Goal: Task Accomplishment & Management: Complete application form

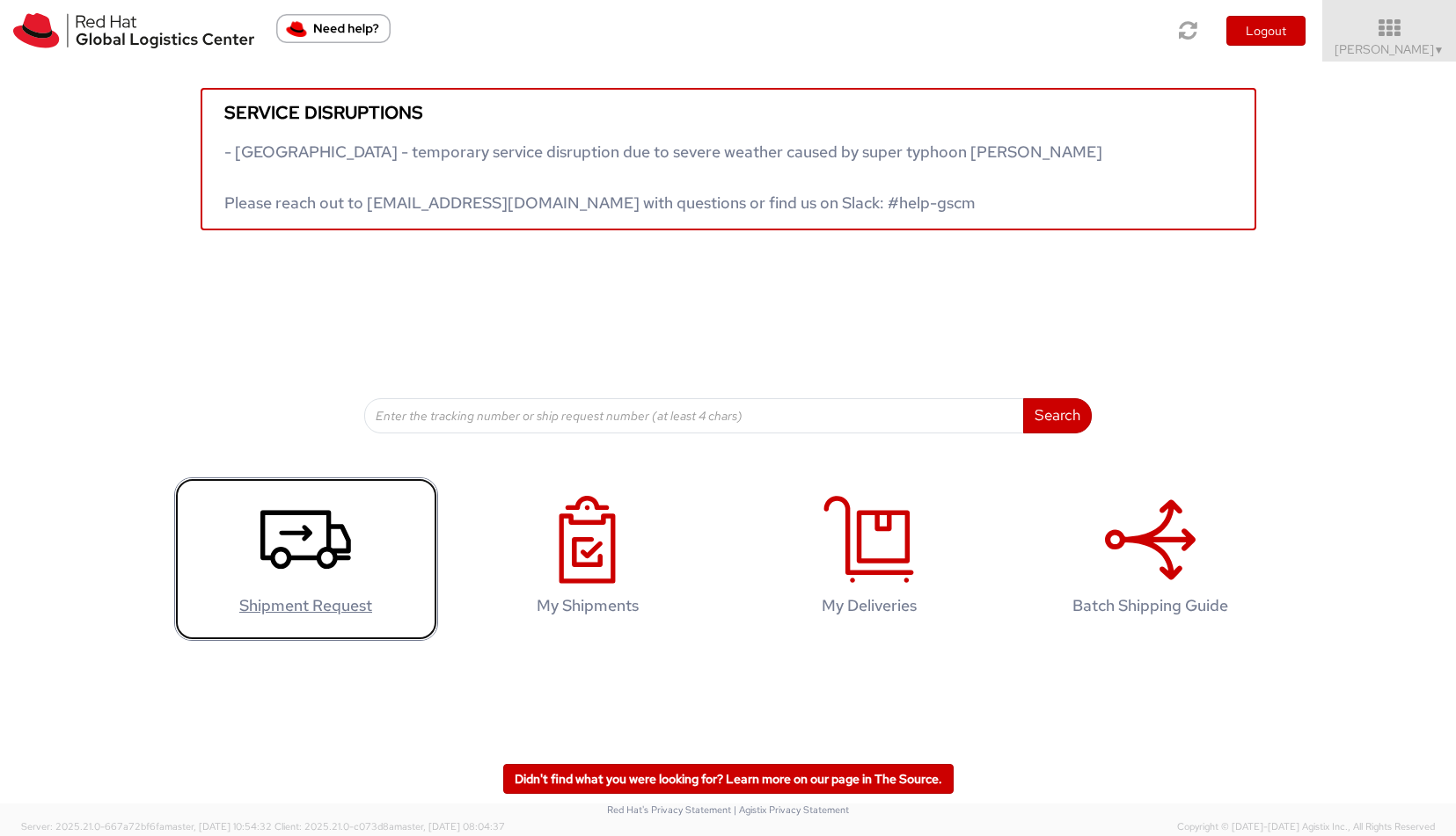
click at [350, 561] on icon at bounding box center [306, 539] width 90 height 88
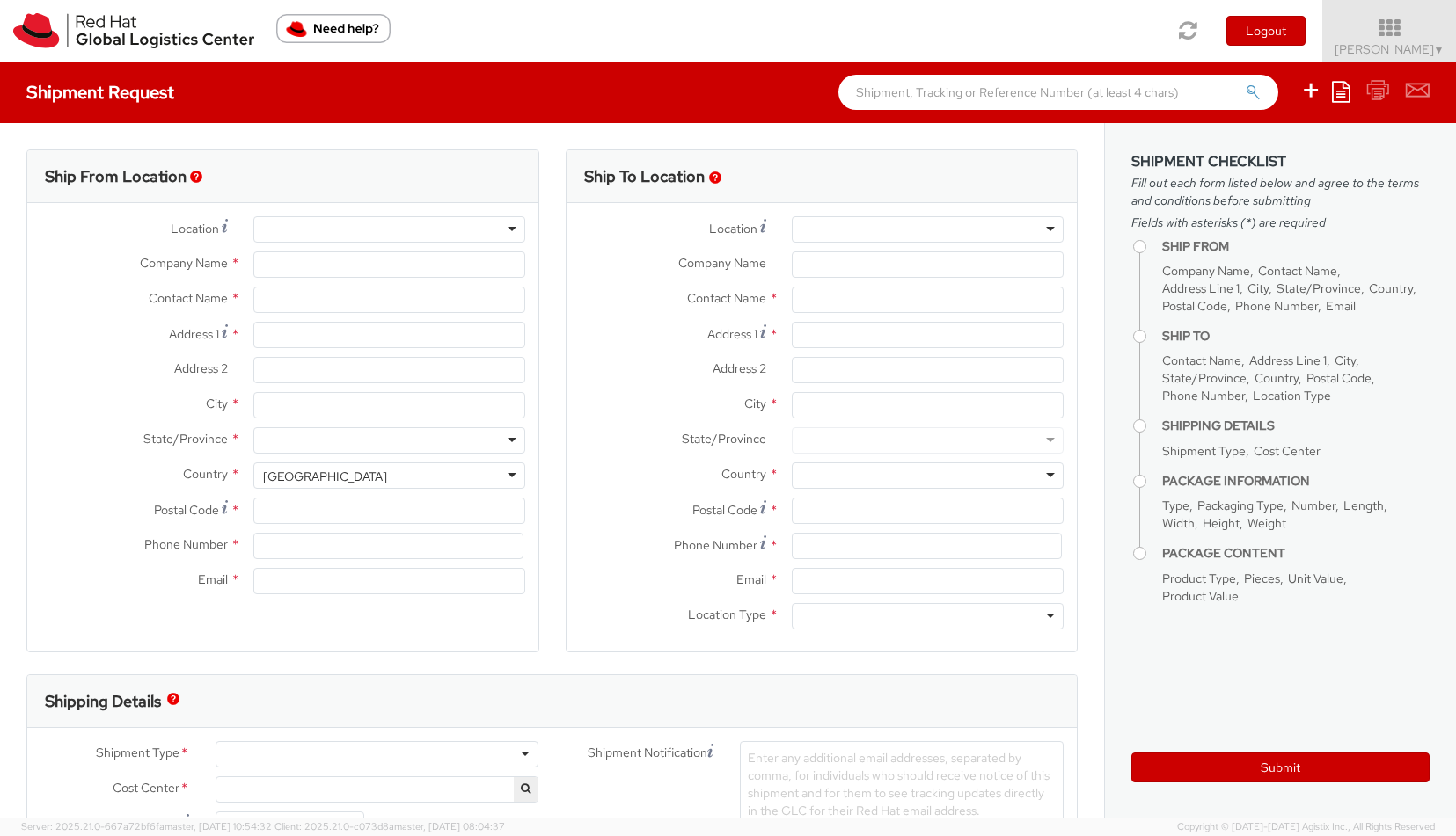
select select "512"
select select
click at [396, 223] on div at bounding box center [389, 229] width 271 height 27
click at [386, 269] on input "Company Name *" at bounding box center [389, 264] width 271 height 27
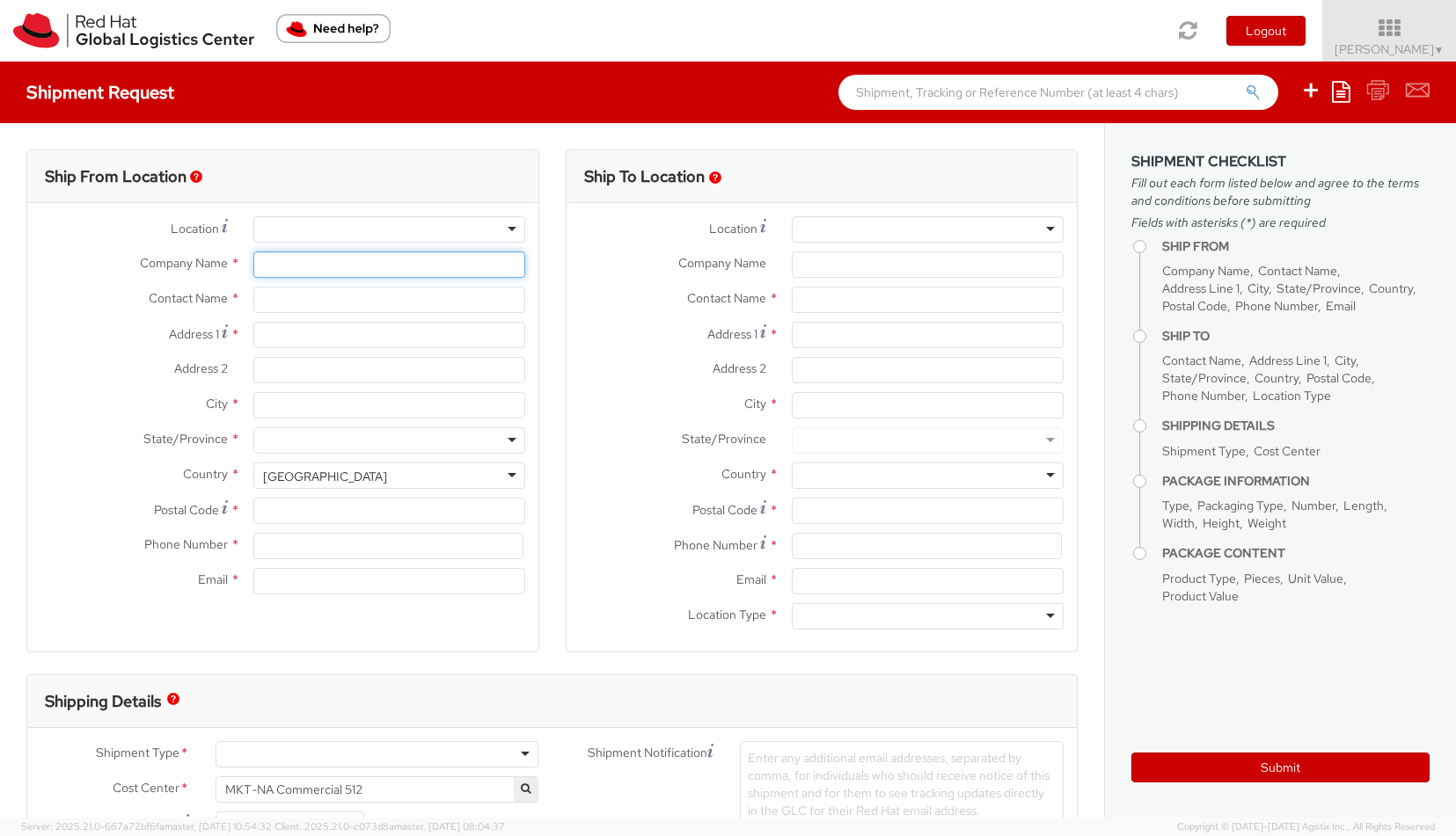
type input "Red Hat"
type input "[PERSON_NAME]"
type input "17037482264"
type input "knichols@redhat.com"
type input "Red HatR"
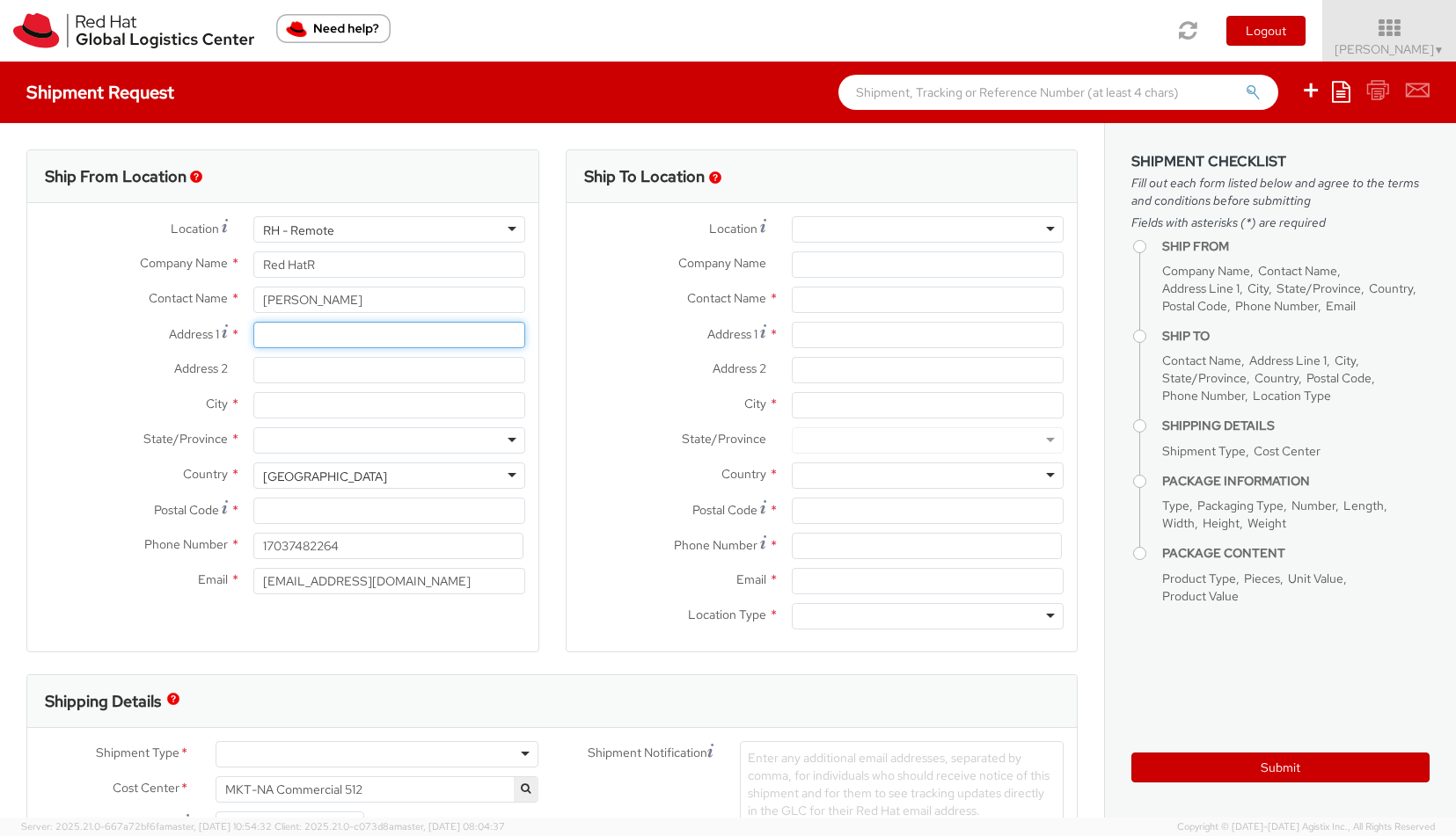
click at [309, 333] on input "Address 1 *" at bounding box center [389, 335] width 271 height 27
type input "1450 Sharps Point Rd"
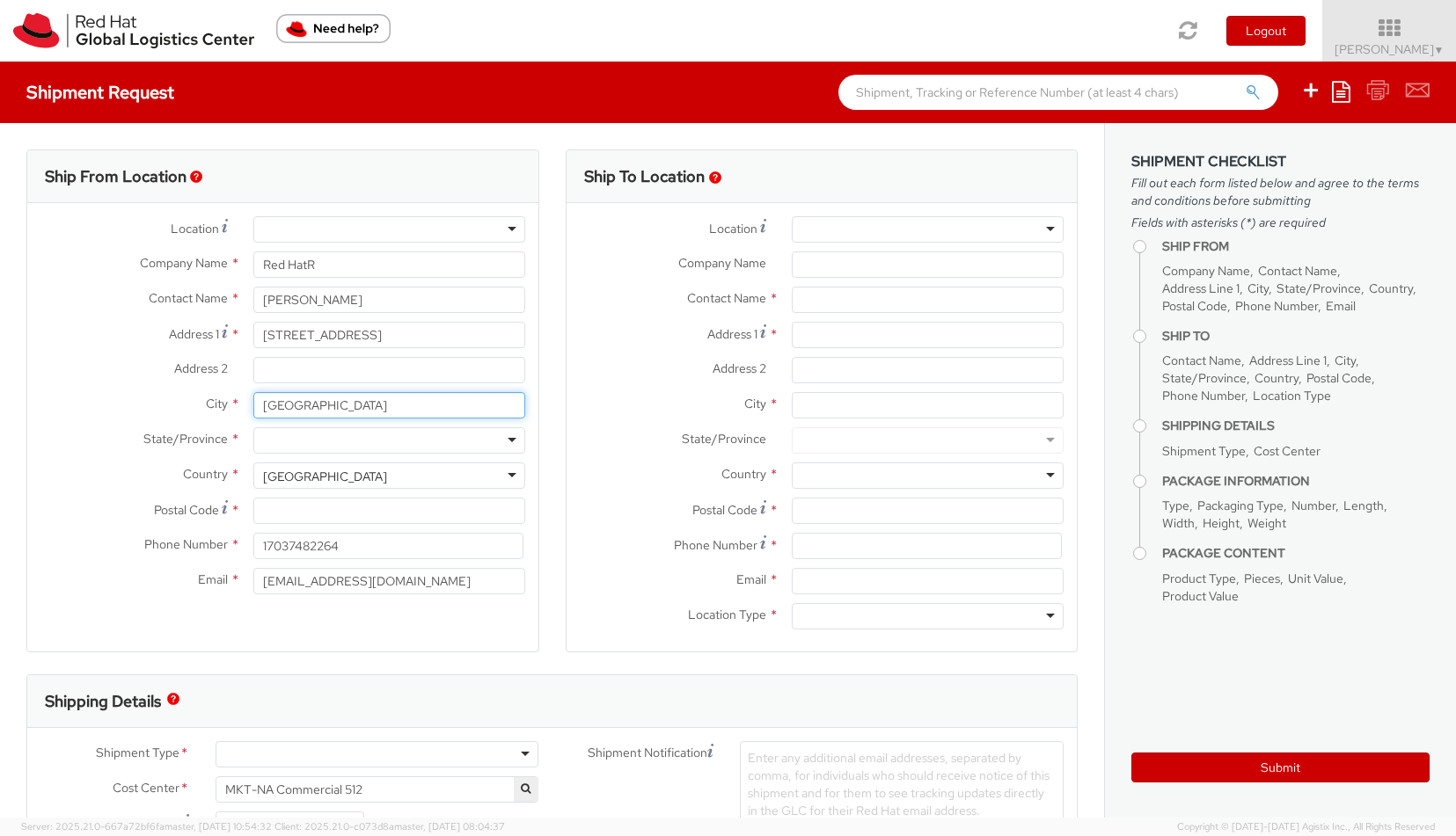
type input "Annapolis"
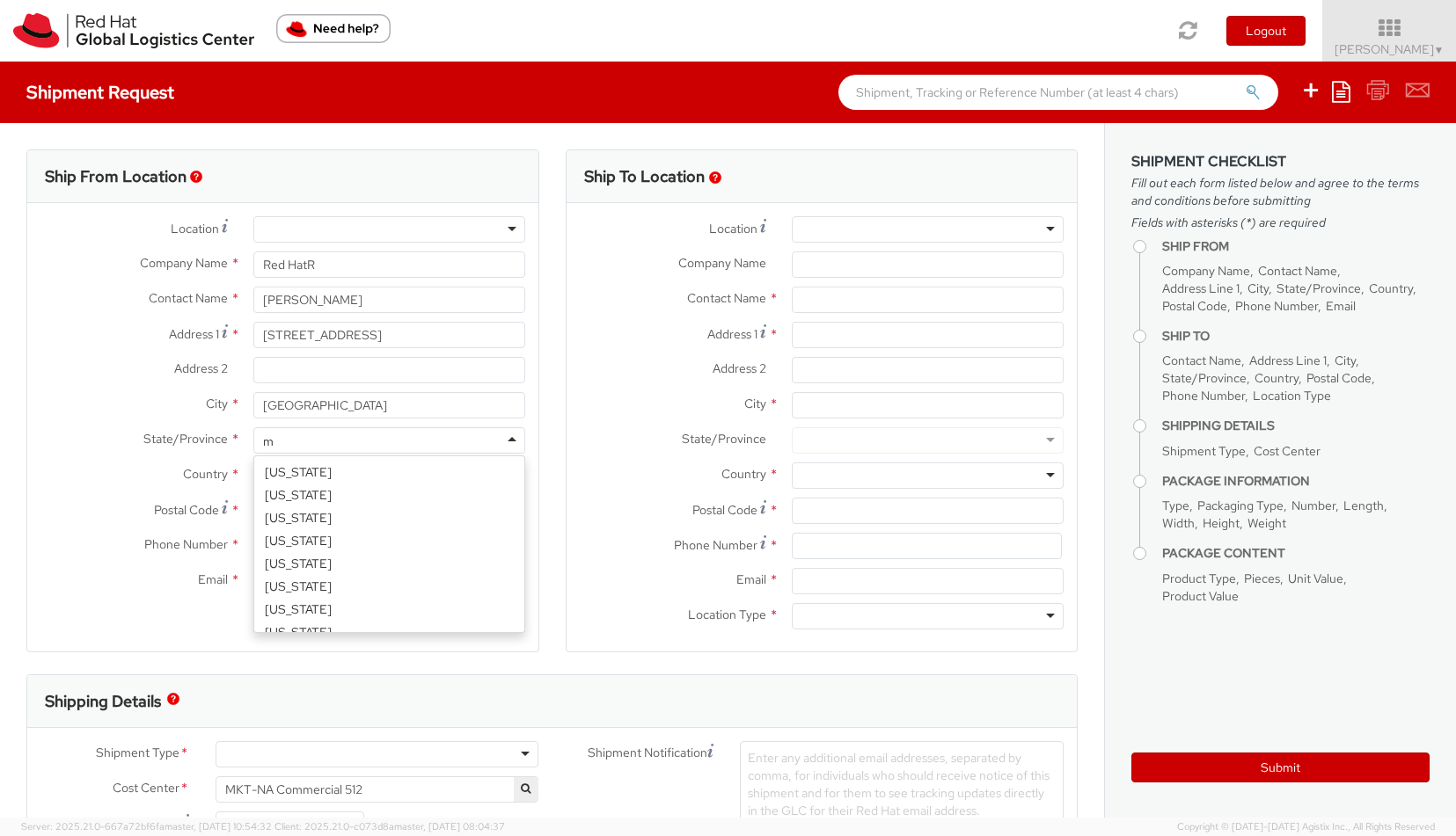
scroll to position [43, 0]
type input "mar"
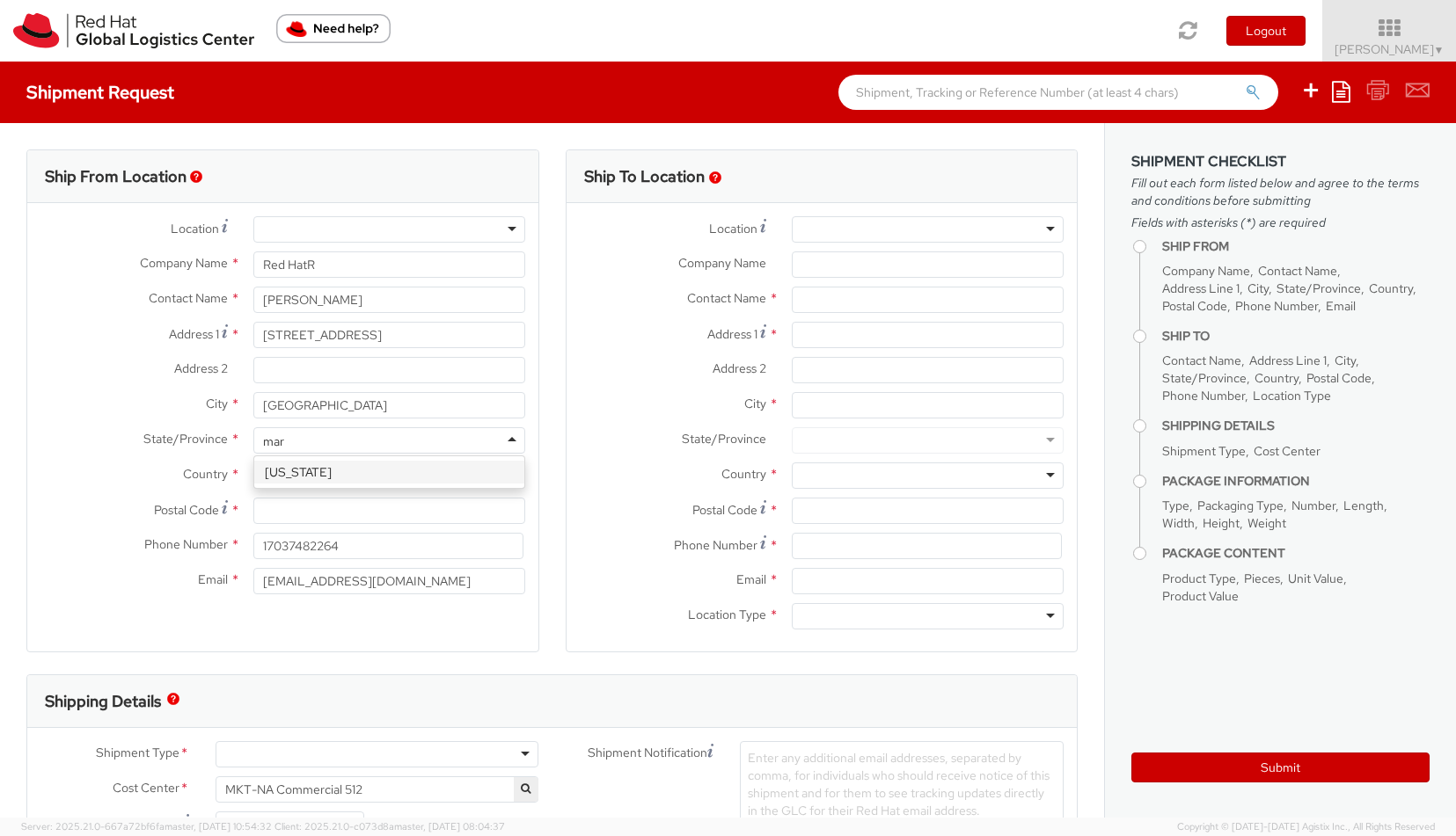
scroll to position [0, 0]
click at [277, 484] on div "Maryland" at bounding box center [389, 472] width 271 height 31
click at [289, 510] on input "Postal Code *" at bounding box center [389, 510] width 271 height 27
type input "21409"
click at [334, 637] on div "Ship From Location Location * RH - Amsterdam - MSO RH - Amsterdam Data Center R…" at bounding box center [283, 400] width 512 height 503
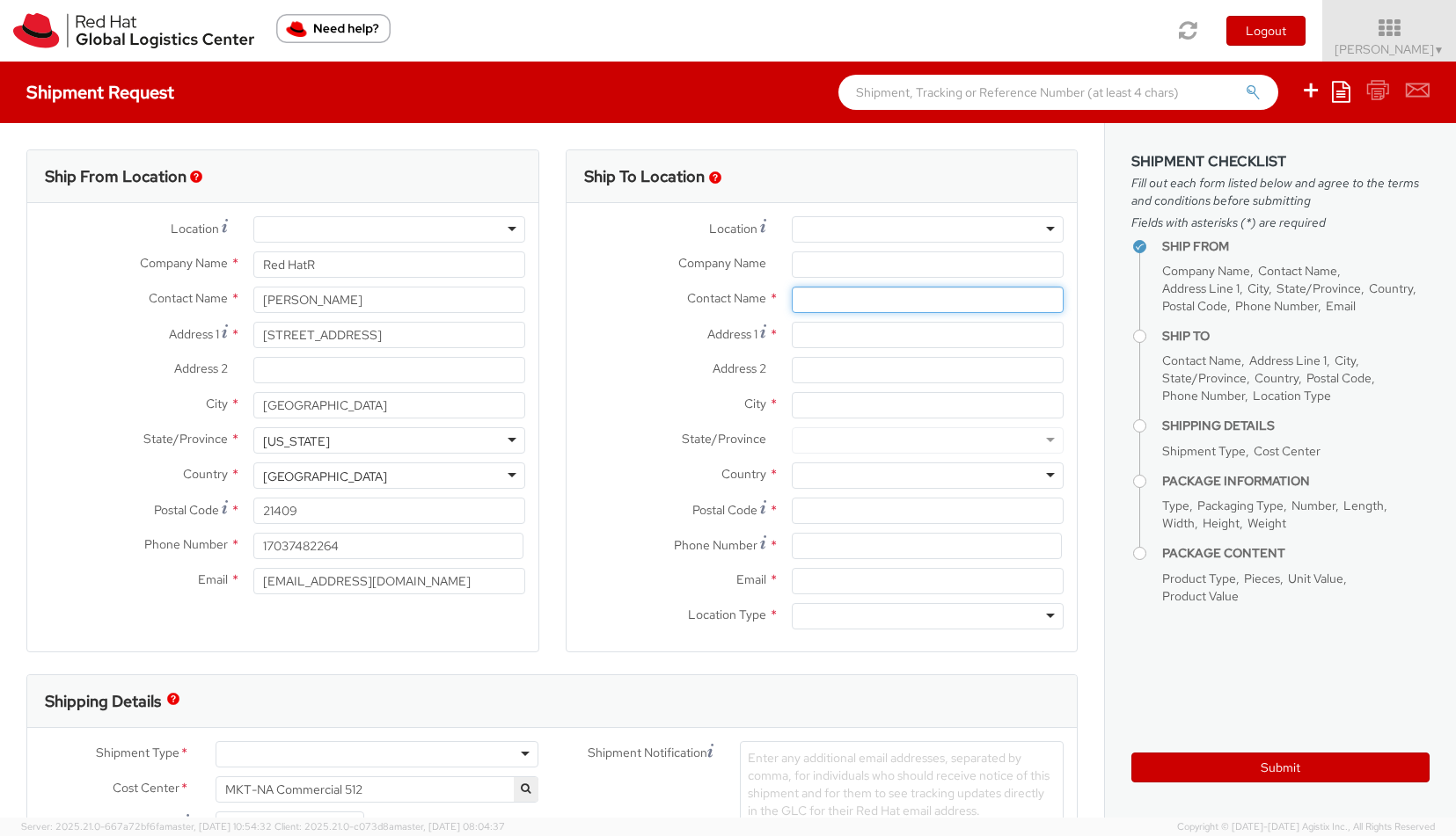
click at [830, 294] on input "text" at bounding box center [927, 300] width 271 height 27
click at [359, 264] on input "Red HatR" at bounding box center [389, 264] width 271 height 27
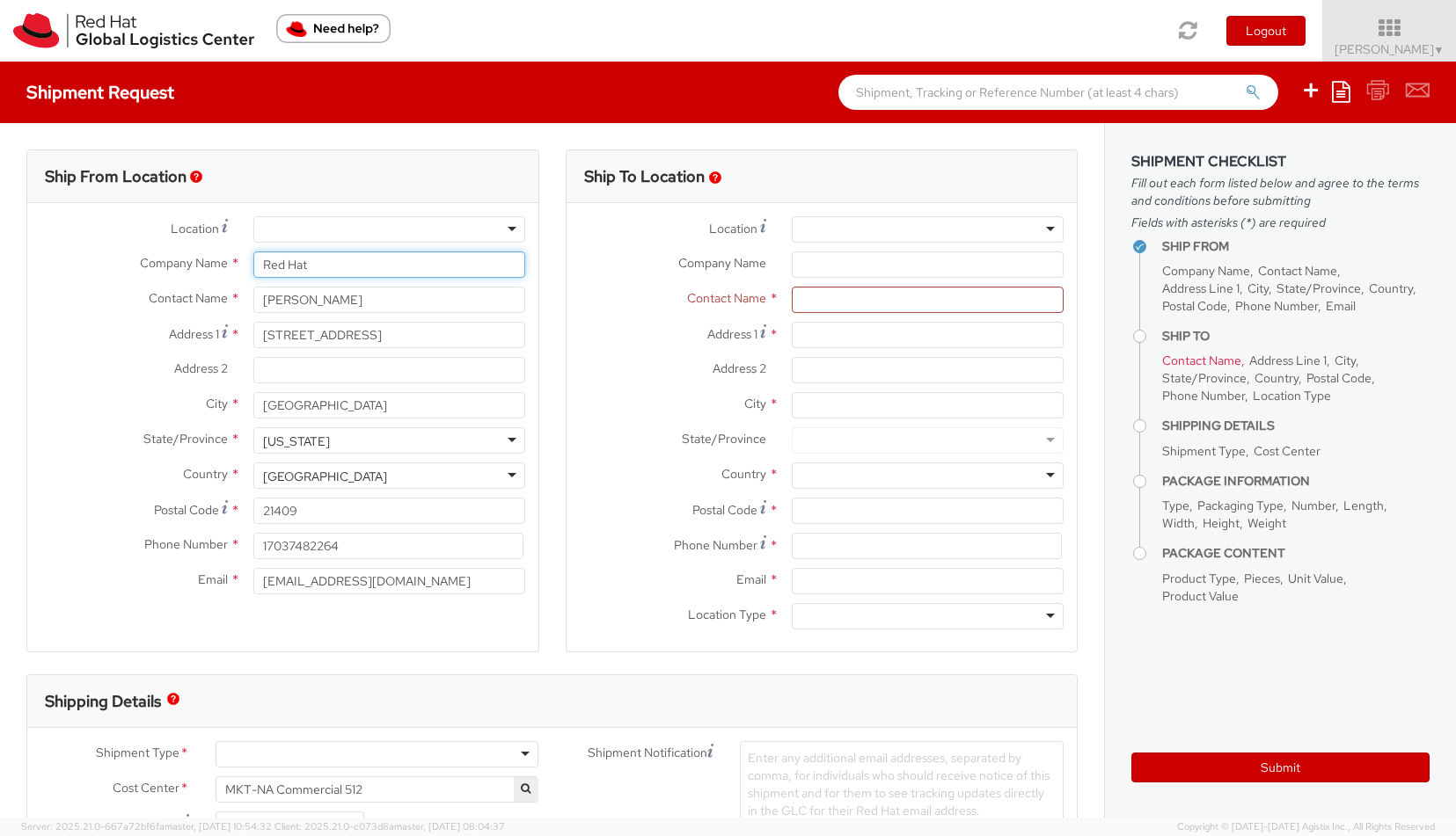
type input "Red Hat"
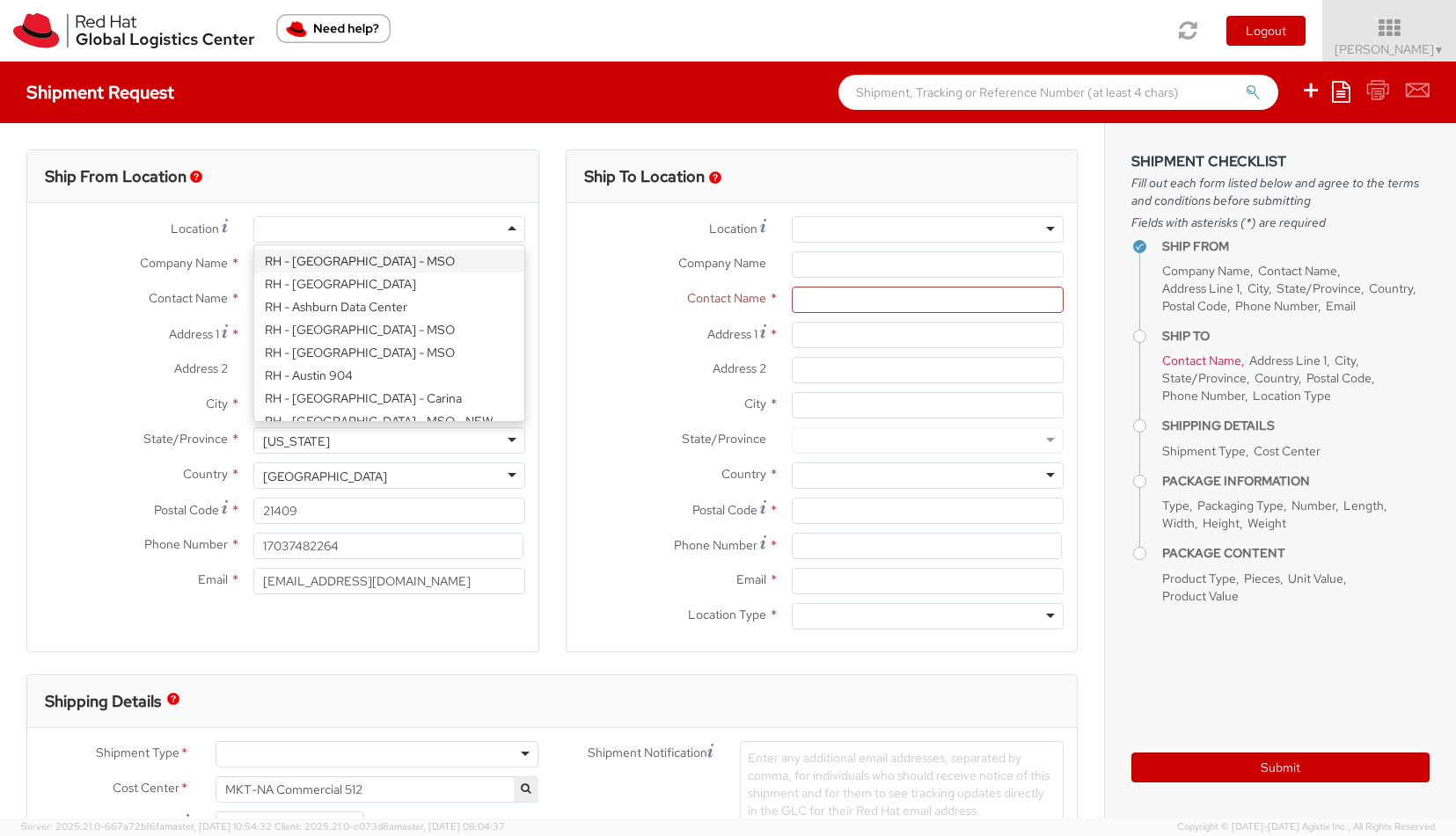
click at [514, 216] on div at bounding box center [389, 229] width 271 height 27
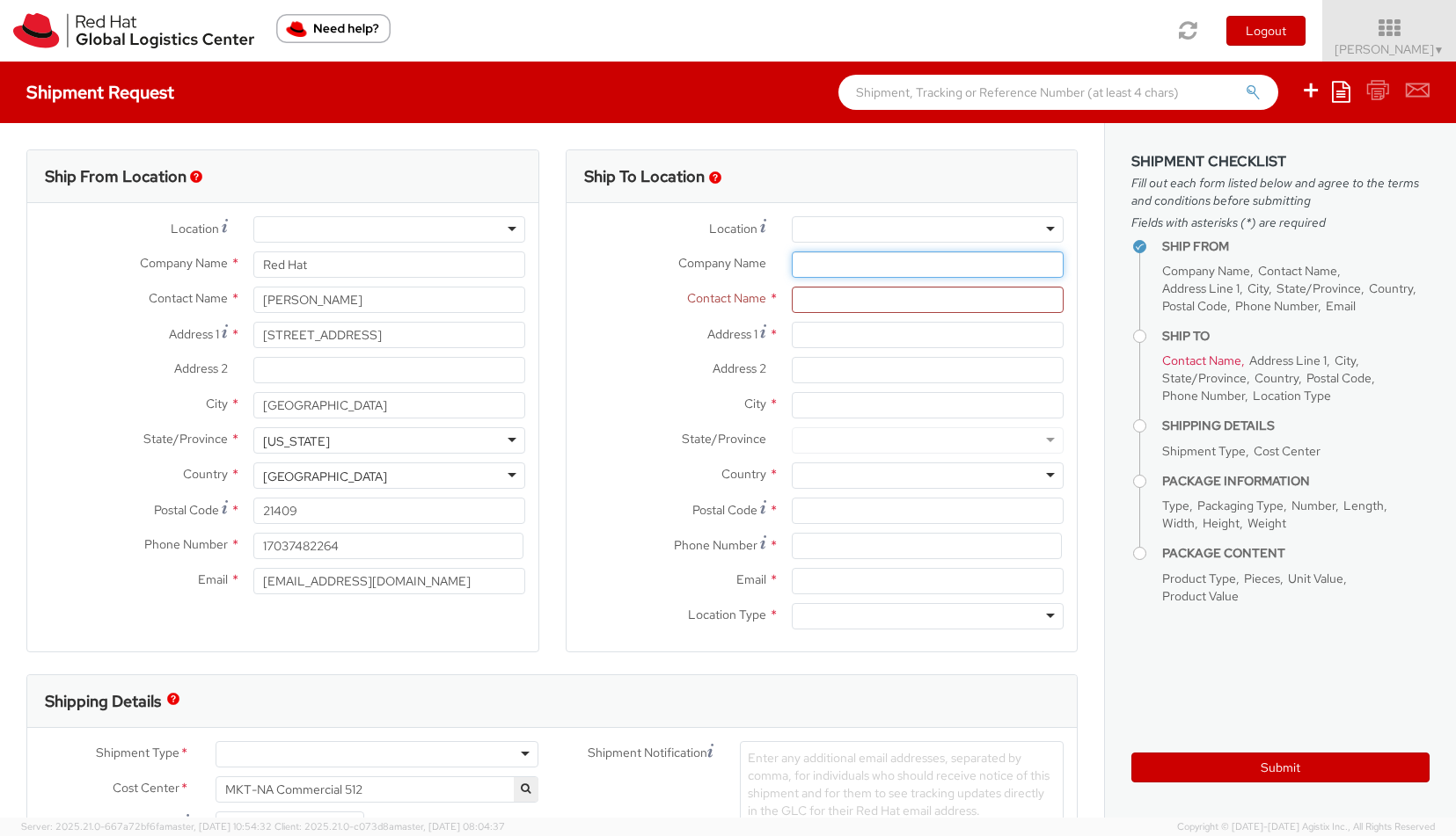
drag, startPoint x: 928, startPoint y: 286, endPoint x: 931, endPoint y: 256, distance: 30.1
click at [931, 256] on input "Company Name *" at bounding box center [927, 264] width 271 height 27
click at [921, 225] on div at bounding box center [927, 229] width 271 height 27
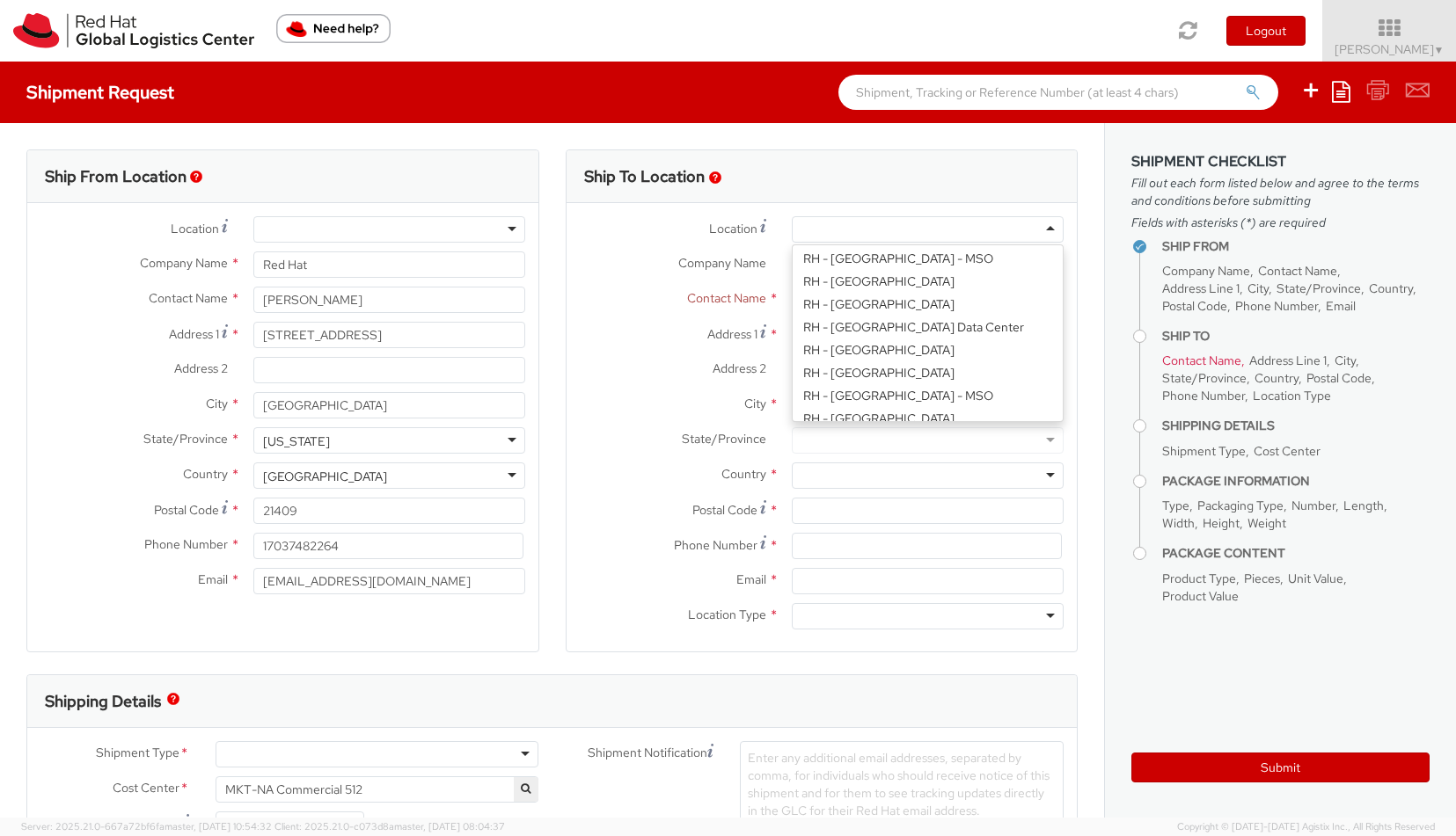
scroll to position [2803, 0]
type input "Red Hat, Inc."
type input "1600 International Drive"
type input "Suite 800"
type input "MCLEAN"
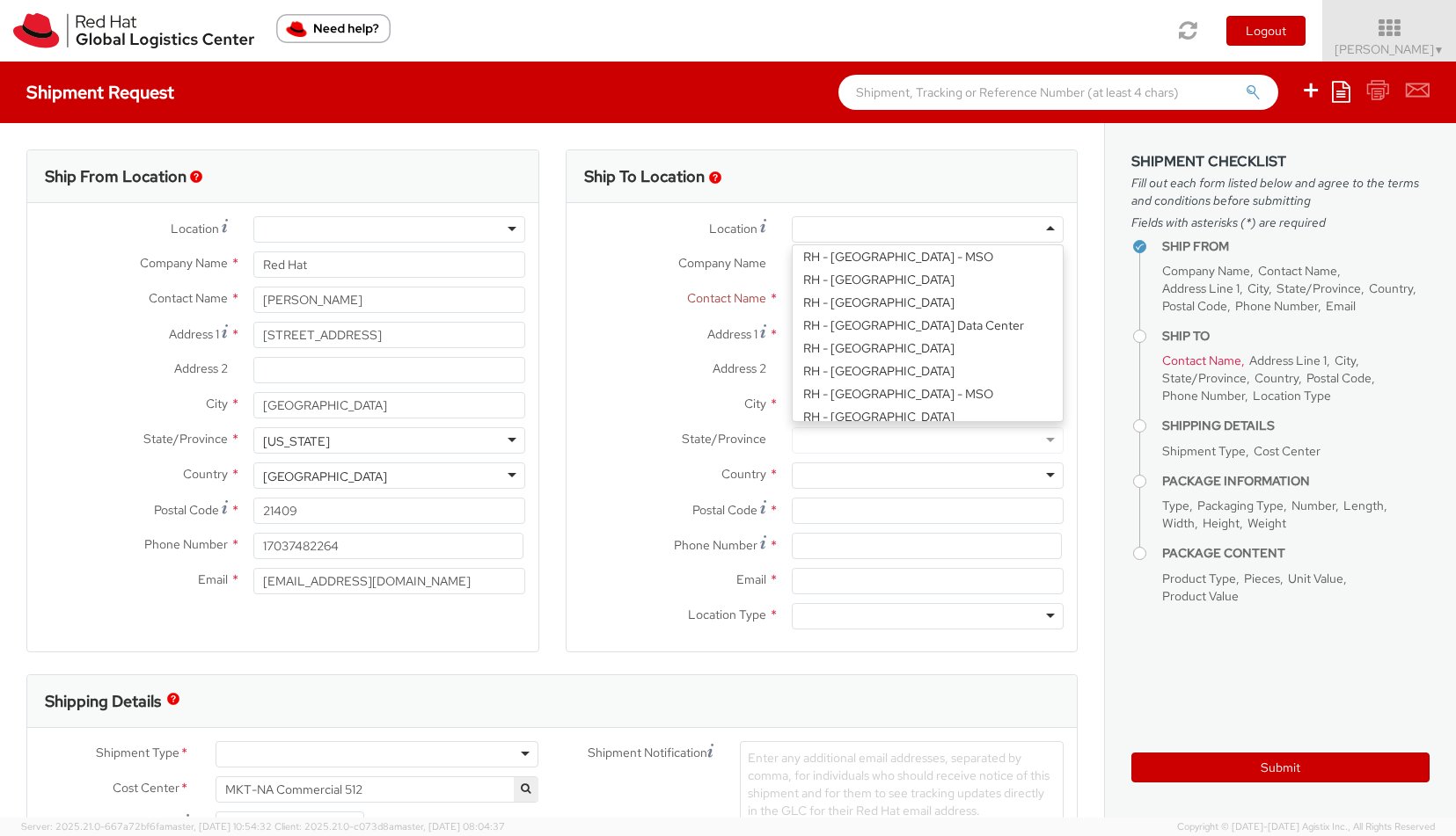
type input "22102"
type input "703-748-2201"
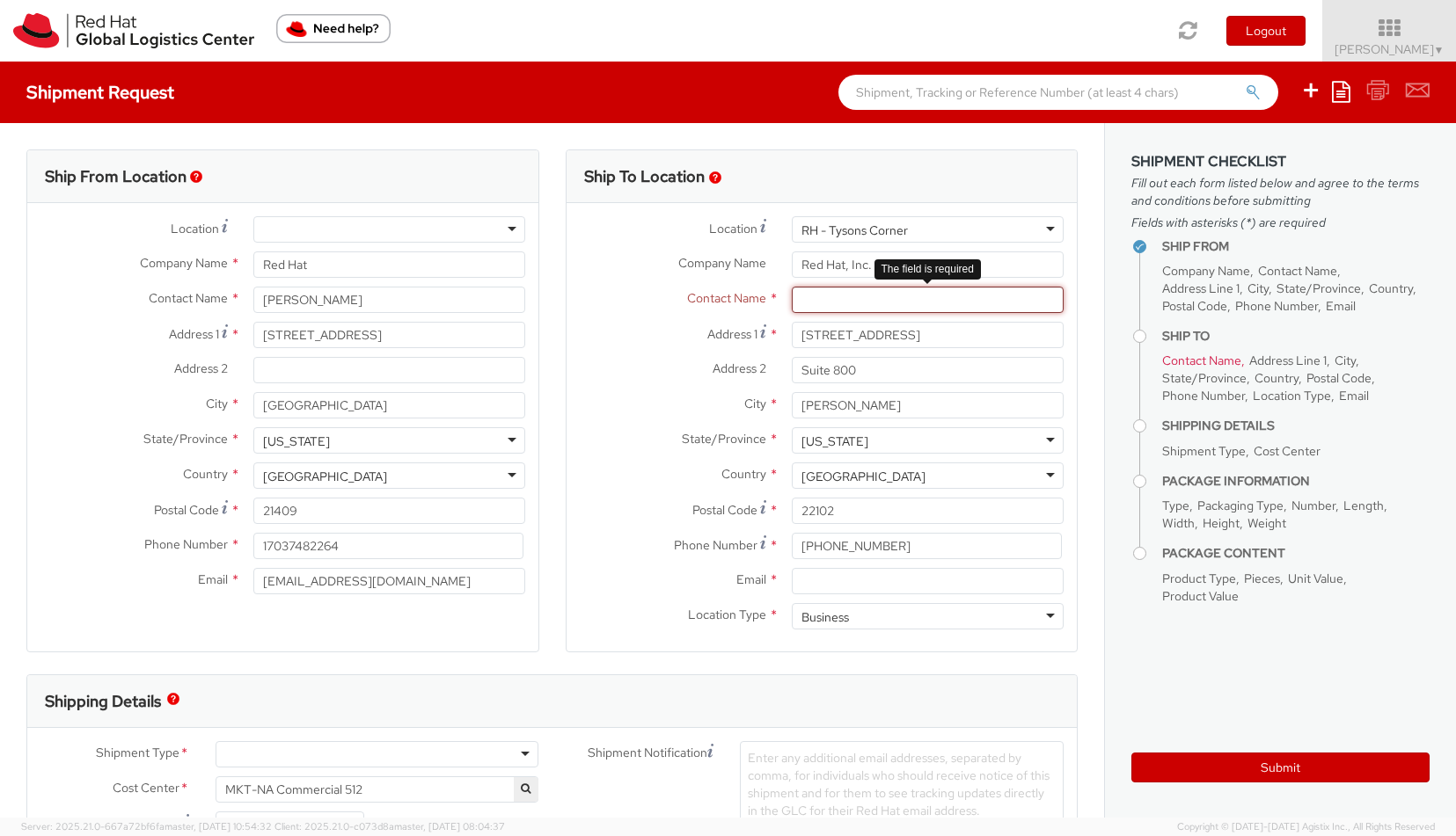
click at [863, 302] on input "text" at bounding box center [927, 300] width 271 height 27
type input "Liz Kay"
click at [625, 400] on label "City *" at bounding box center [673, 403] width 213 height 23
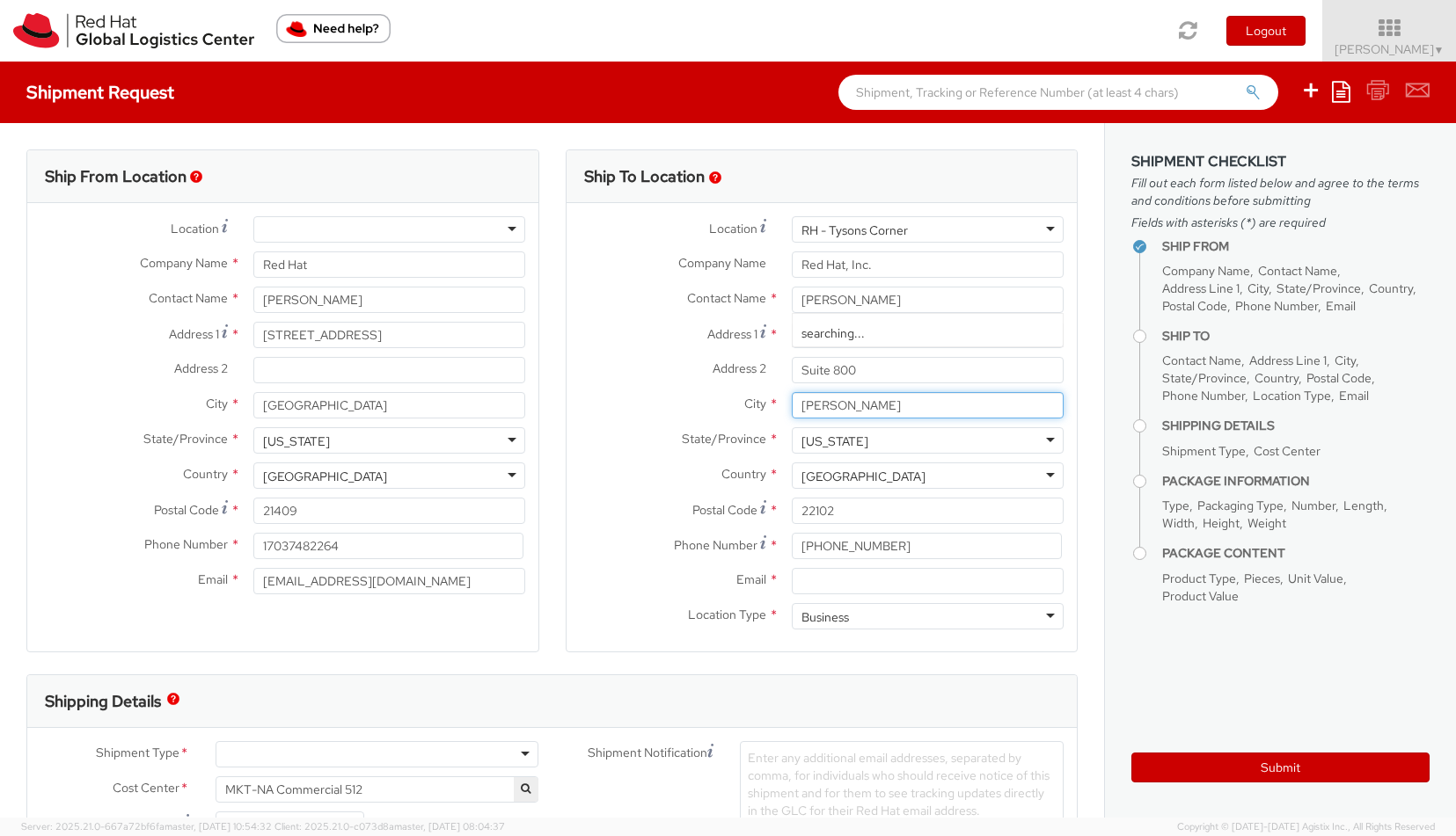
click at [791, 400] on input "MCLEAN" at bounding box center [927, 405] width 271 height 27
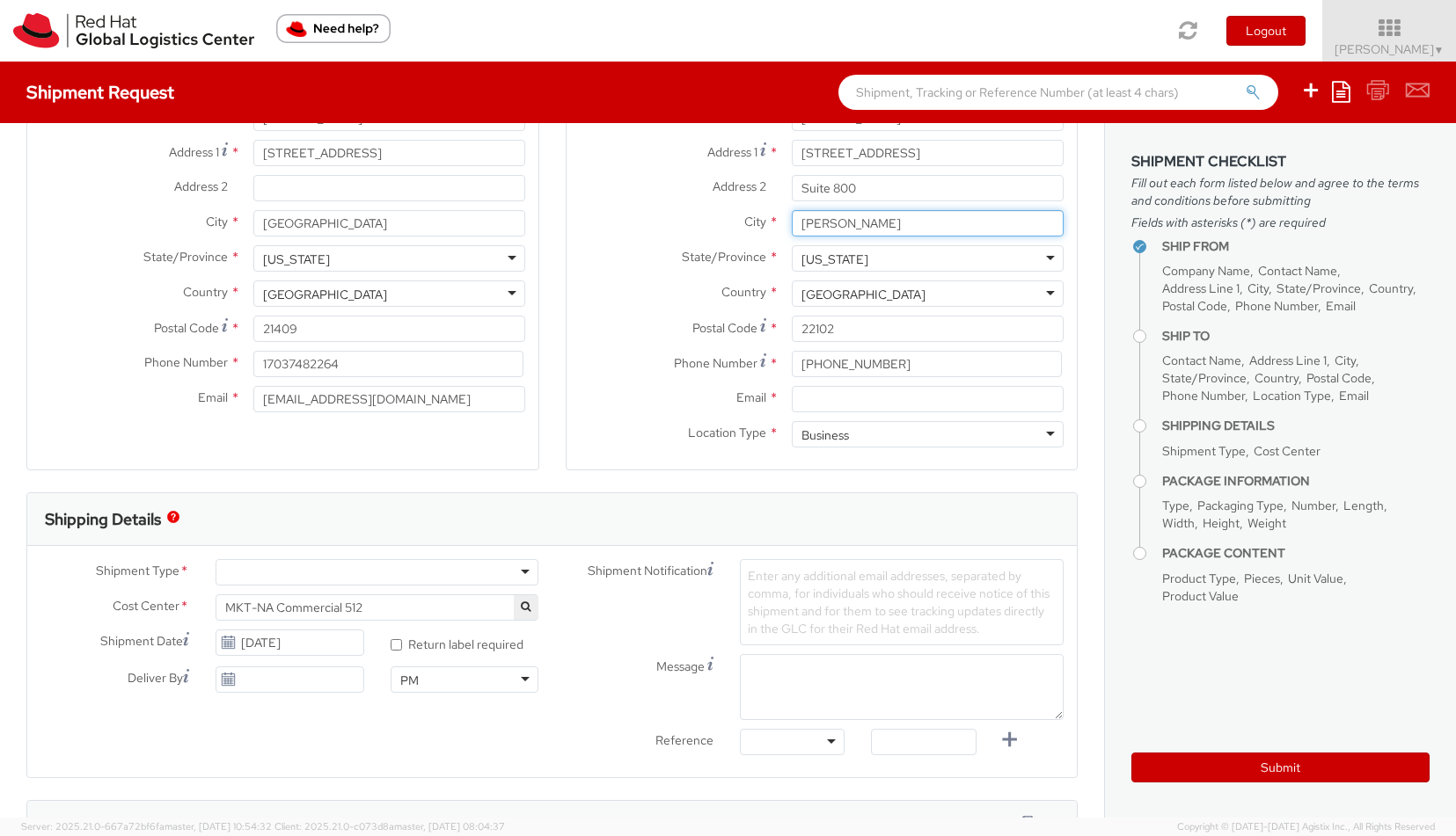
scroll to position [206, 0]
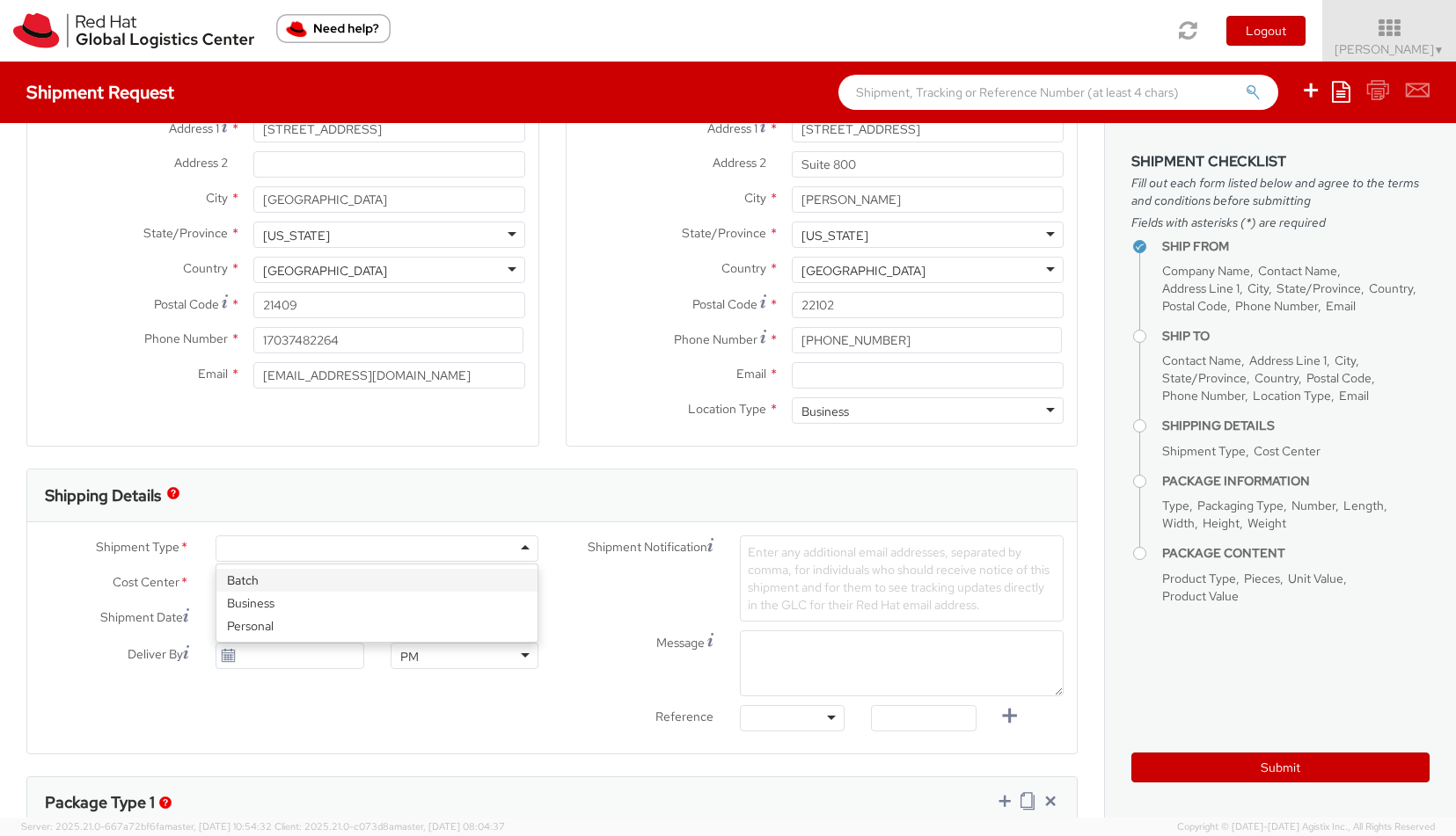
click at [514, 542] on div at bounding box center [377, 548] width 324 height 27
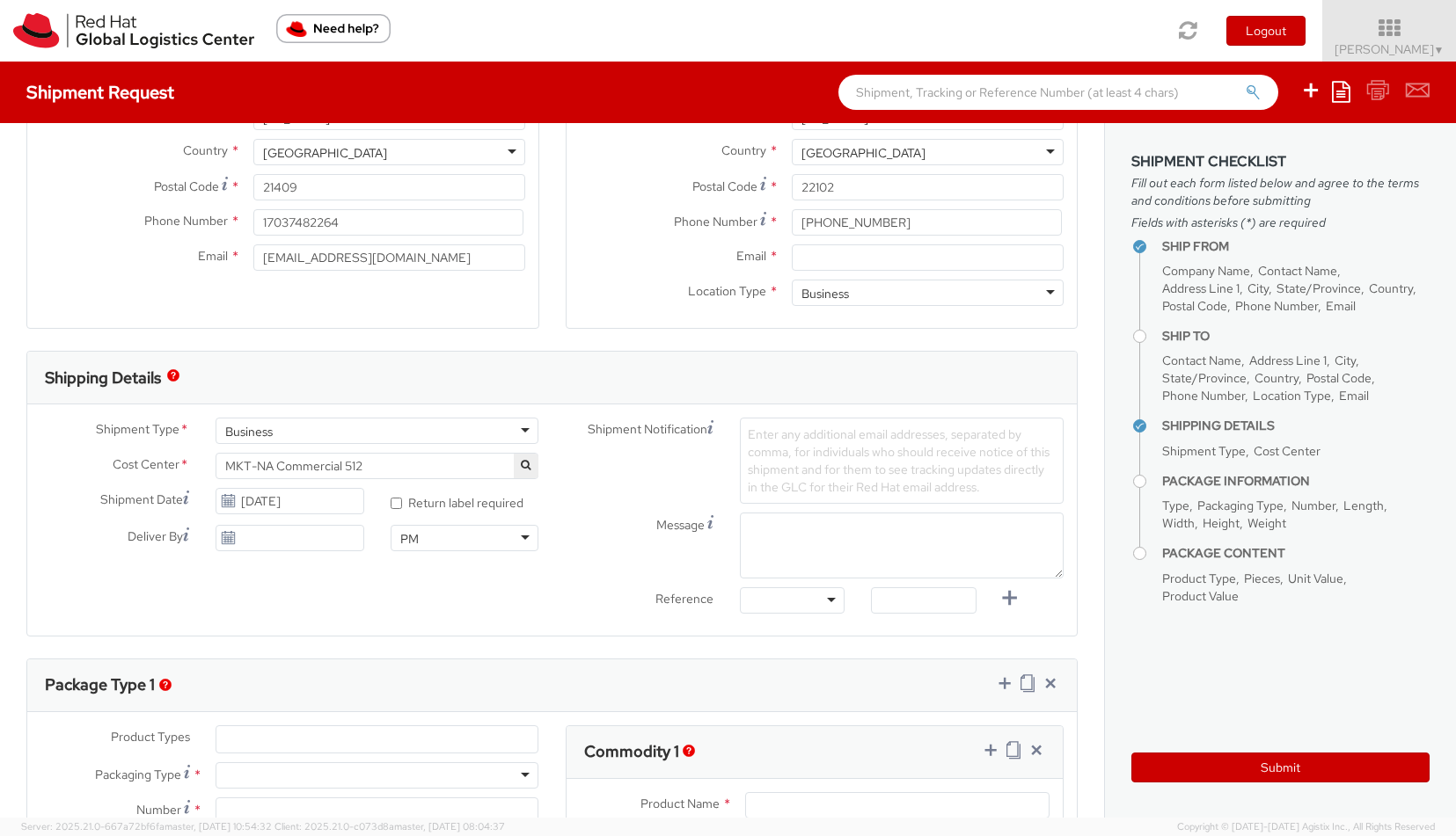
scroll to position [325, 0]
click at [348, 542] on input "10/13/2025" at bounding box center [289, 537] width 149 height 27
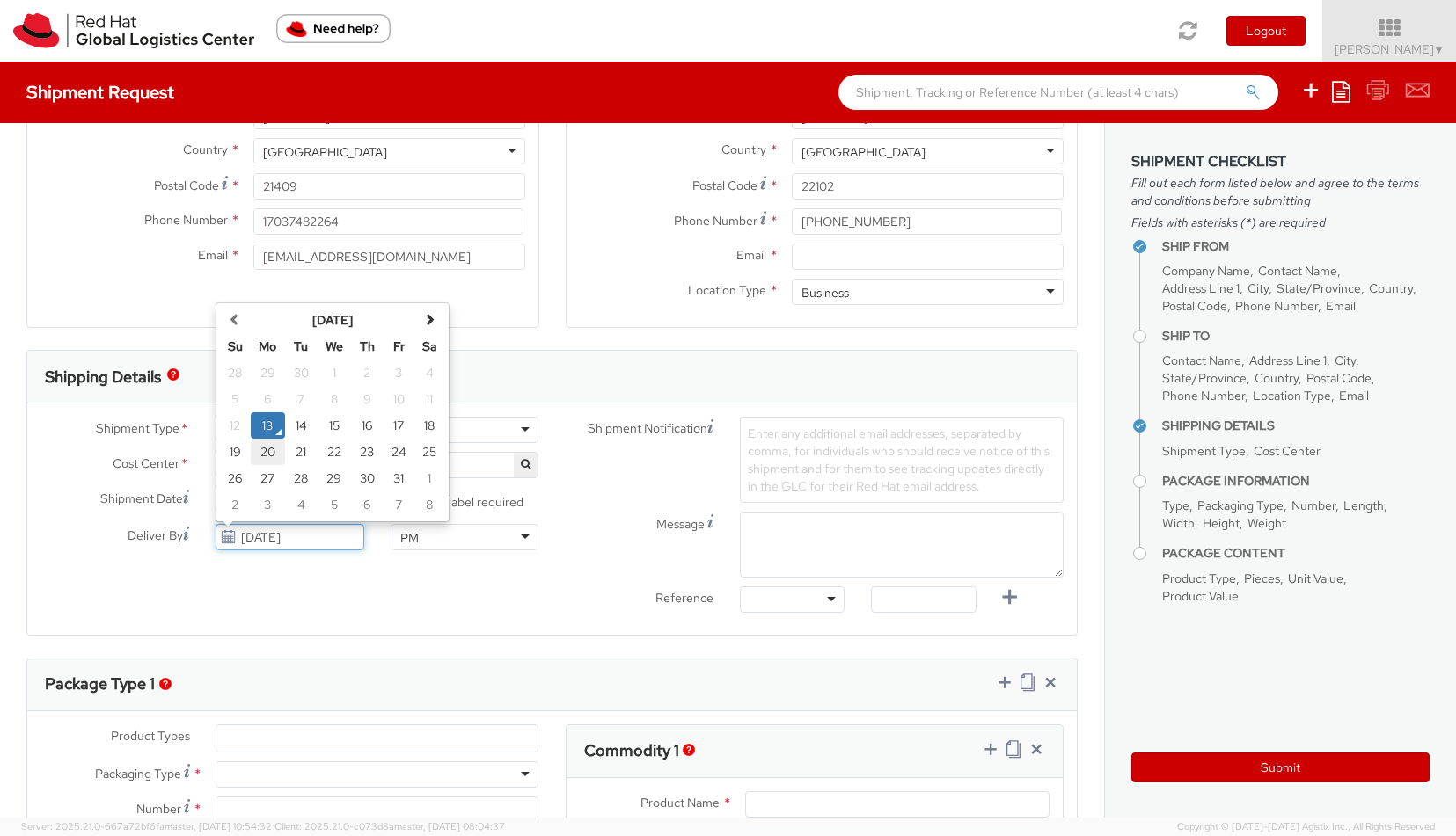
click at [278, 453] on td "20" at bounding box center [269, 451] width 35 height 27
type input "10/20/2025"
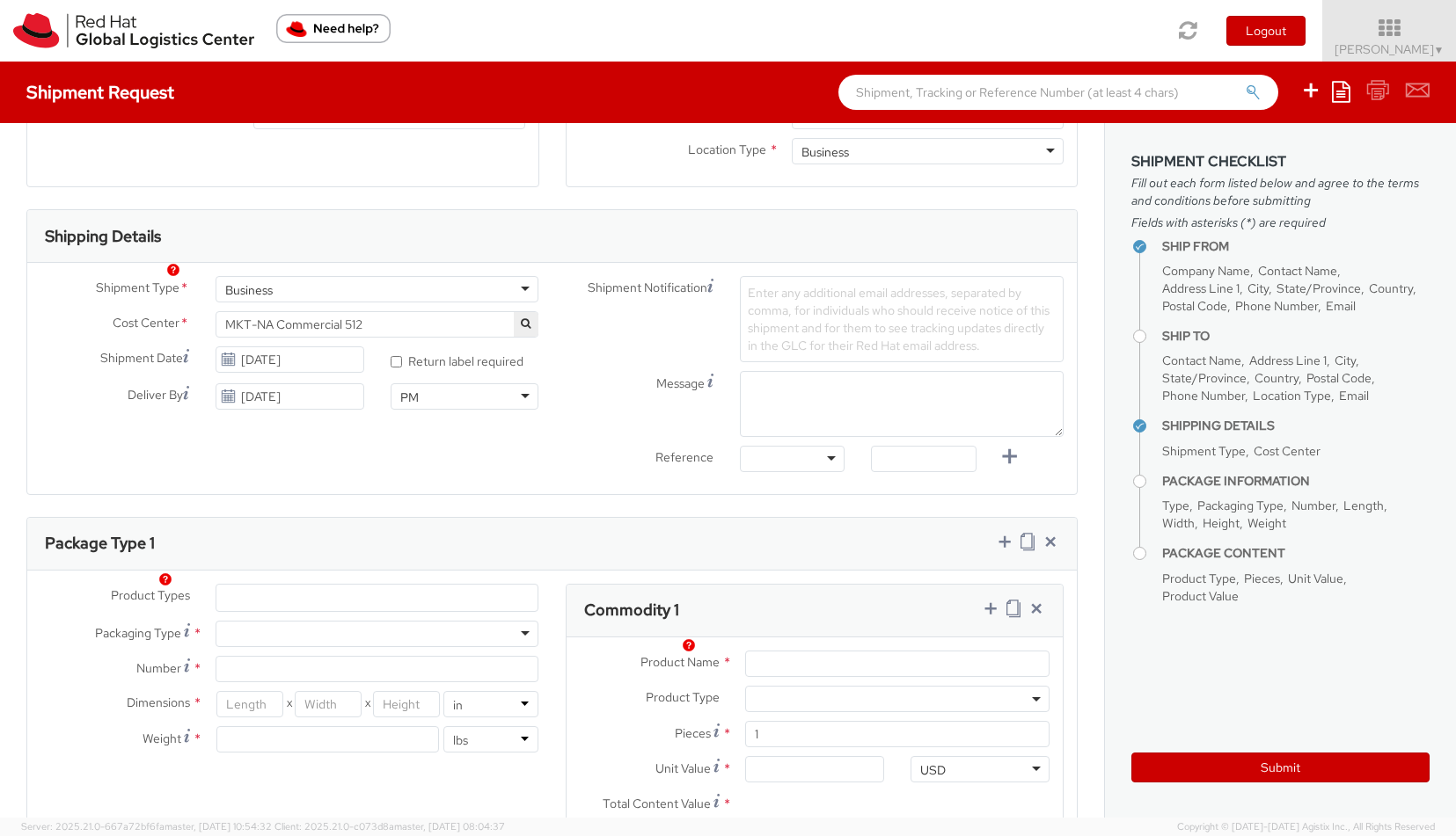
scroll to position [532, 0]
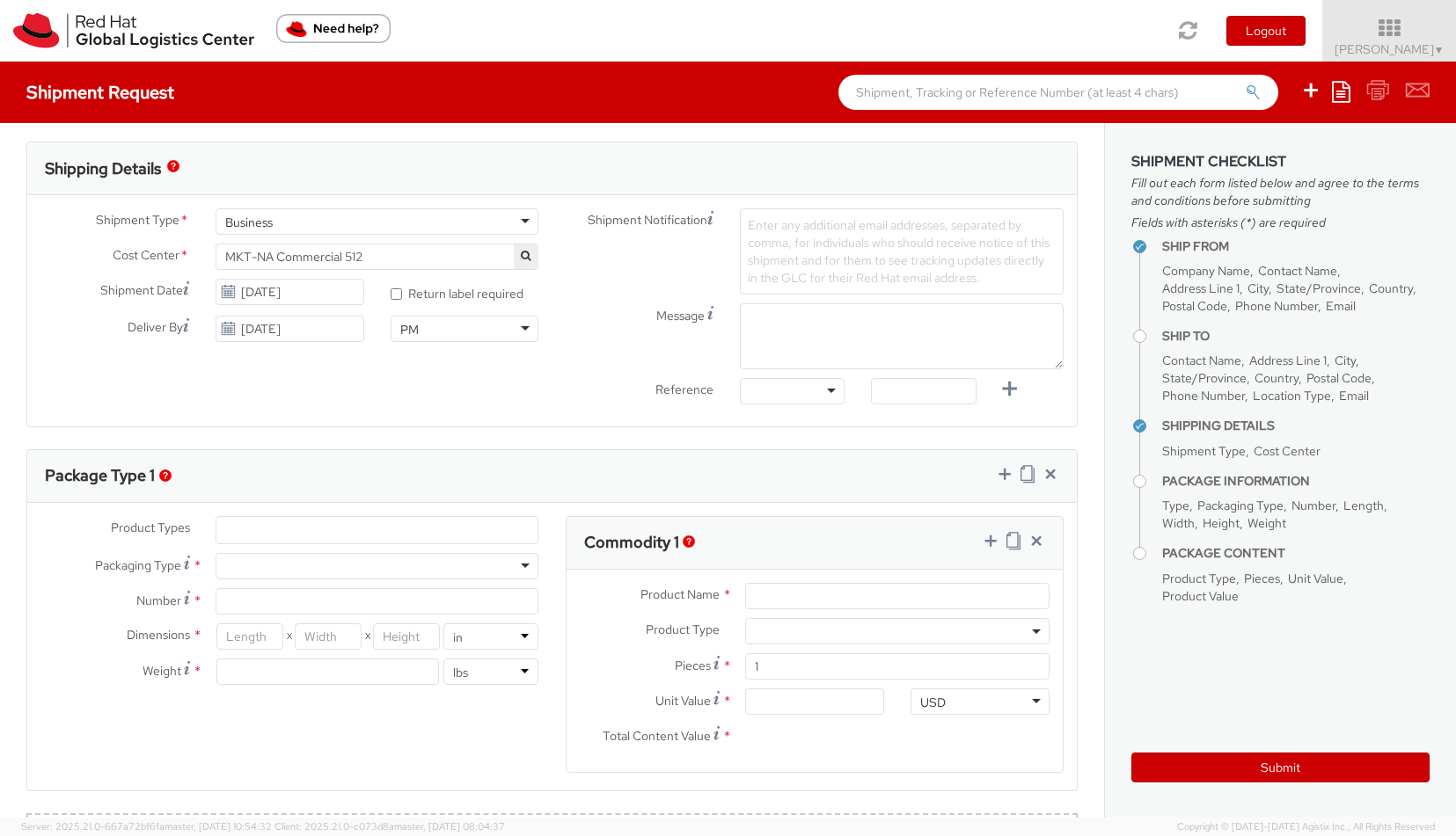
click at [340, 569] on div at bounding box center [377, 566] width 324 height 27
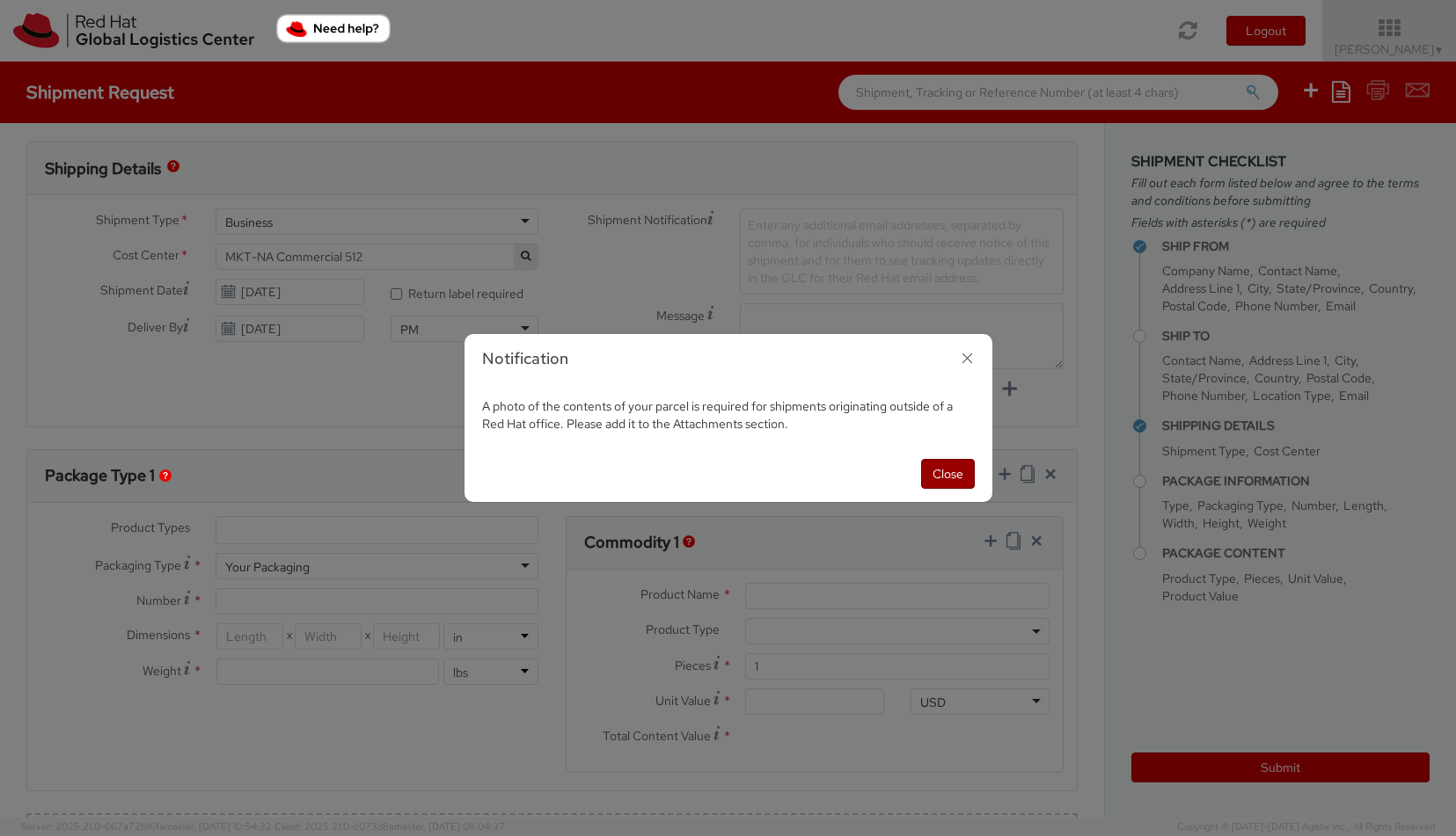
click at [936, 460] on button "Close" at bounding box center [948, 473] width 54 height 30
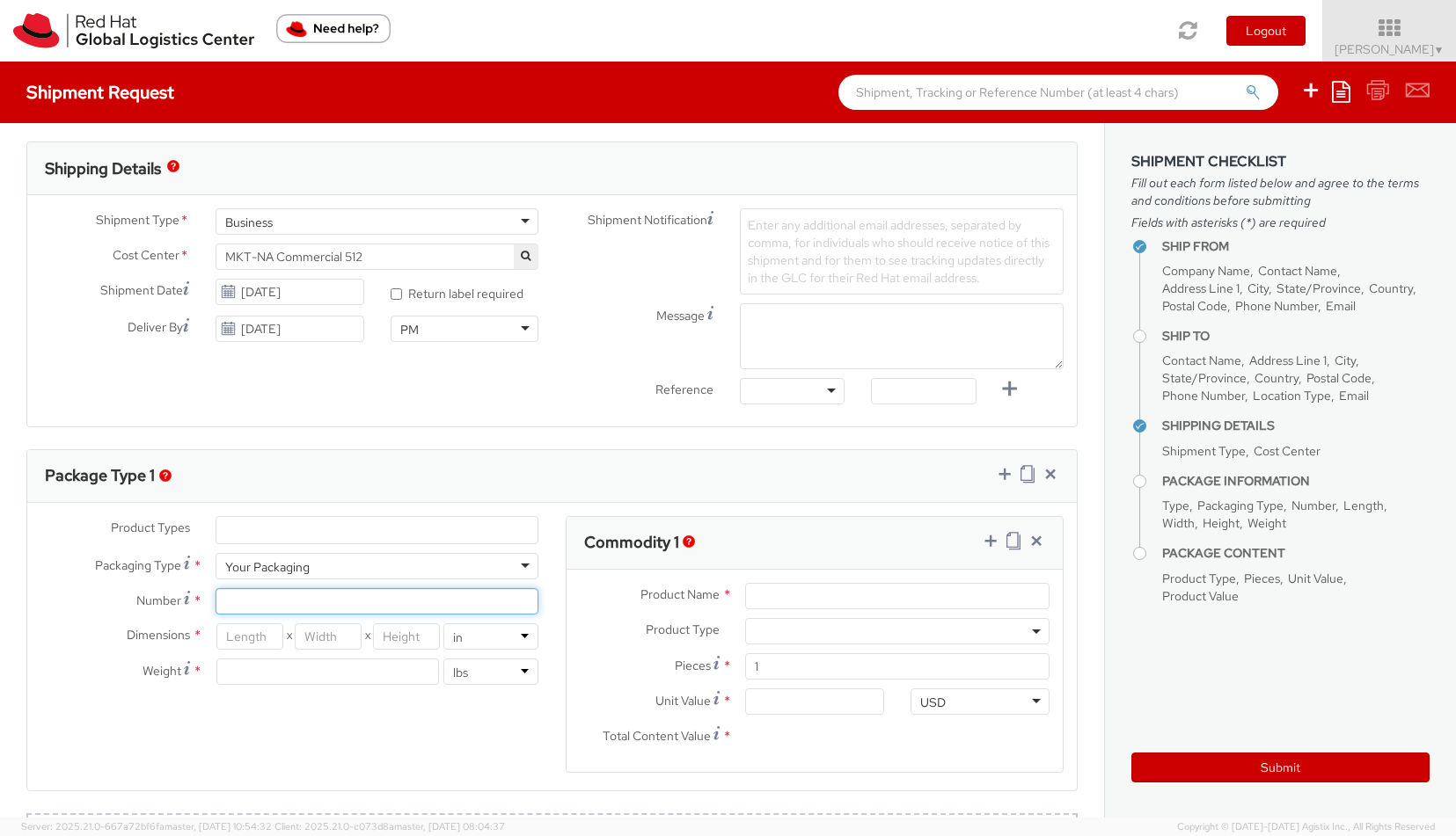
click at [374, 609] on input "Number *" at bounding box center [377, 601] width 324 height 27
type input "1"
click at [278, 628] on input "number" at bounding box center [249, 637] width 66 height 27
type input "16"
click at [350, 641] on input "number" at bounding box center [328, 637] width 66 height 27
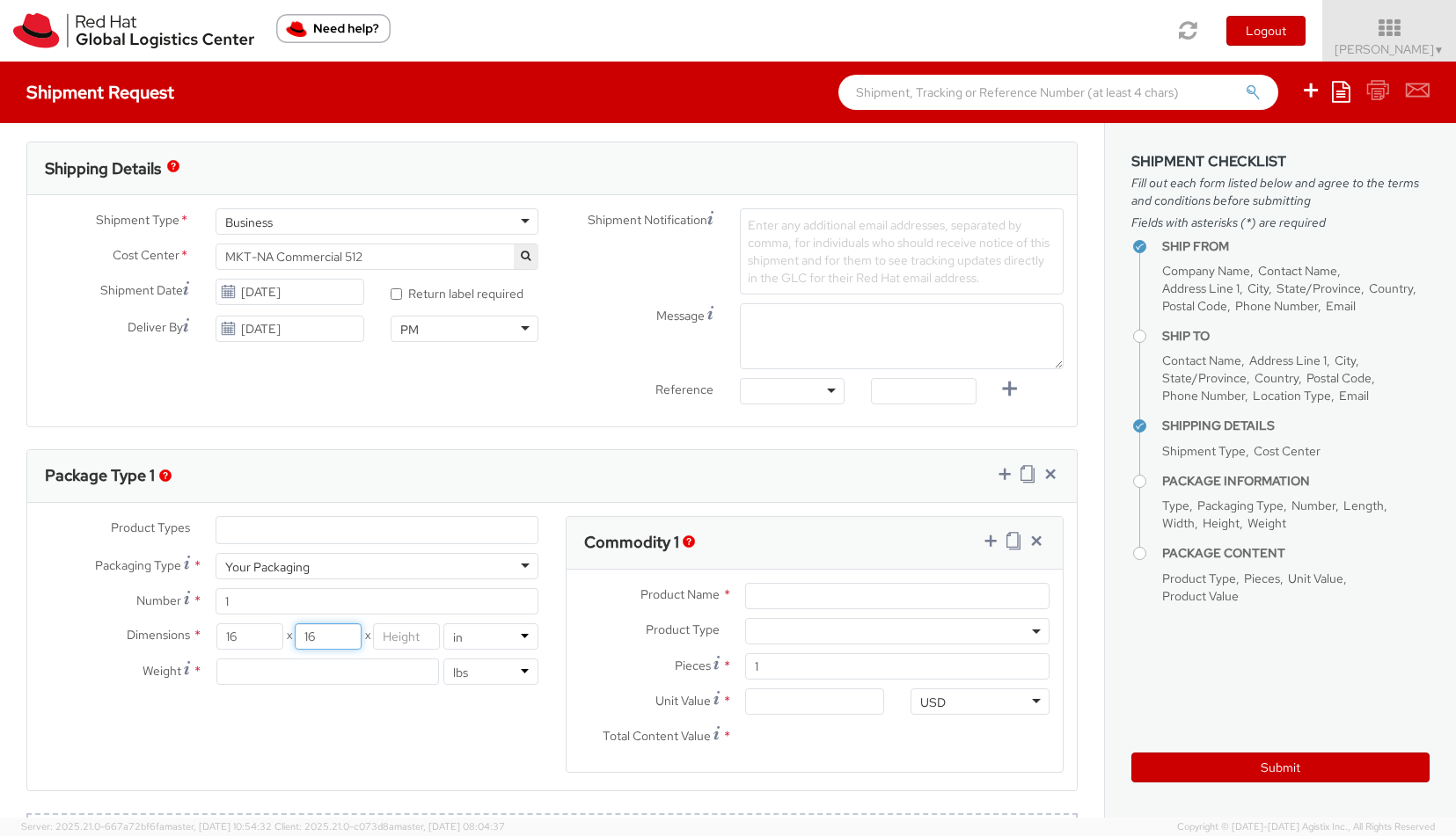
type input "16"
click at [409, 635] on input "number" at bounding box center [406, 637] width 66 height 27
type input "18"
click at [328, 665] on input "number" at bounding box center [327, 672] width 223 height 27
type input "20"
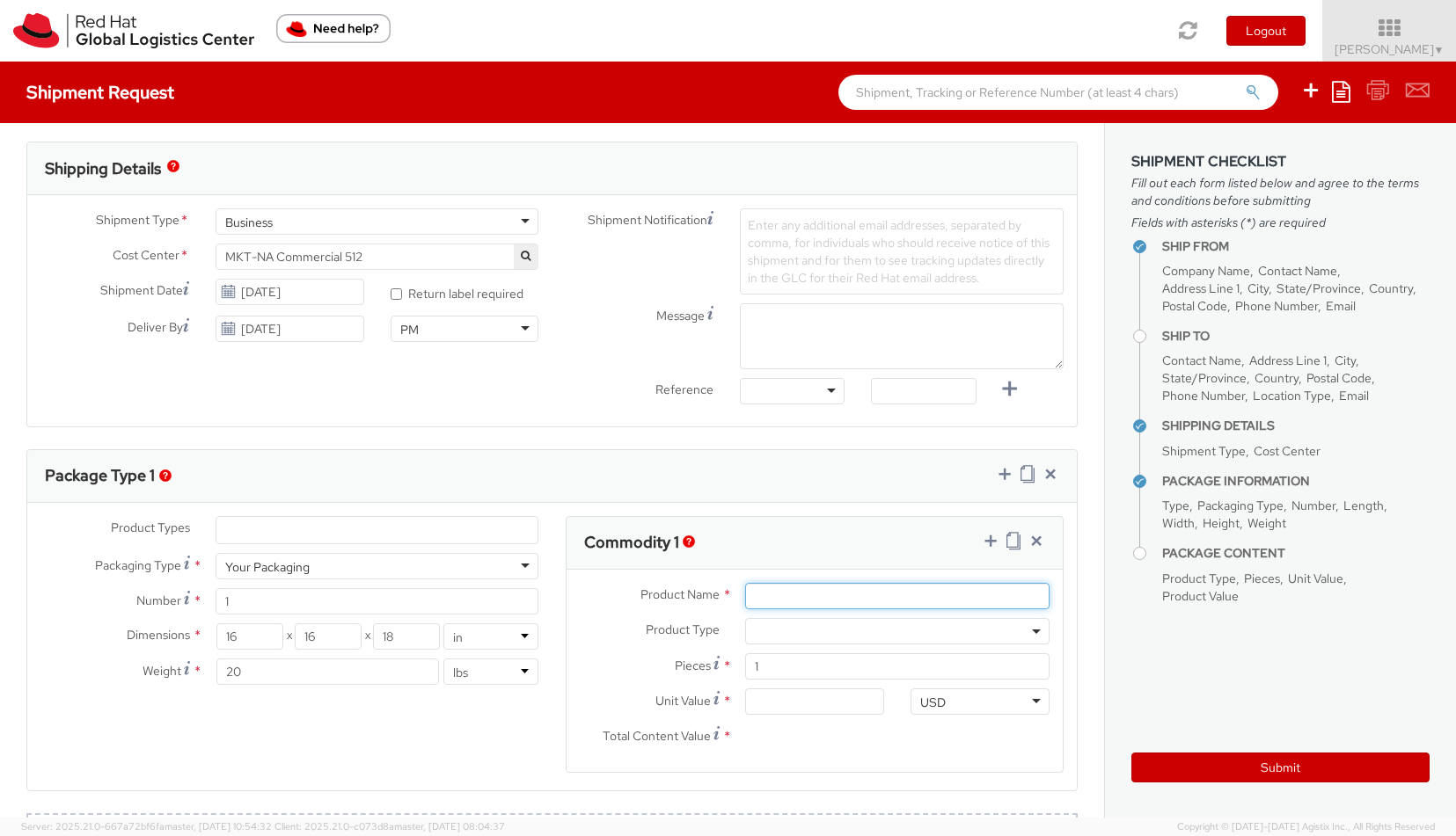
click at [840, 597] on input "Product Name *" at bounding box center [897, 596] width 305 height 27
type input "Red Hat water bottles"
click at [849, 634] on span at bounding box center [897, 631] width 305 height 27
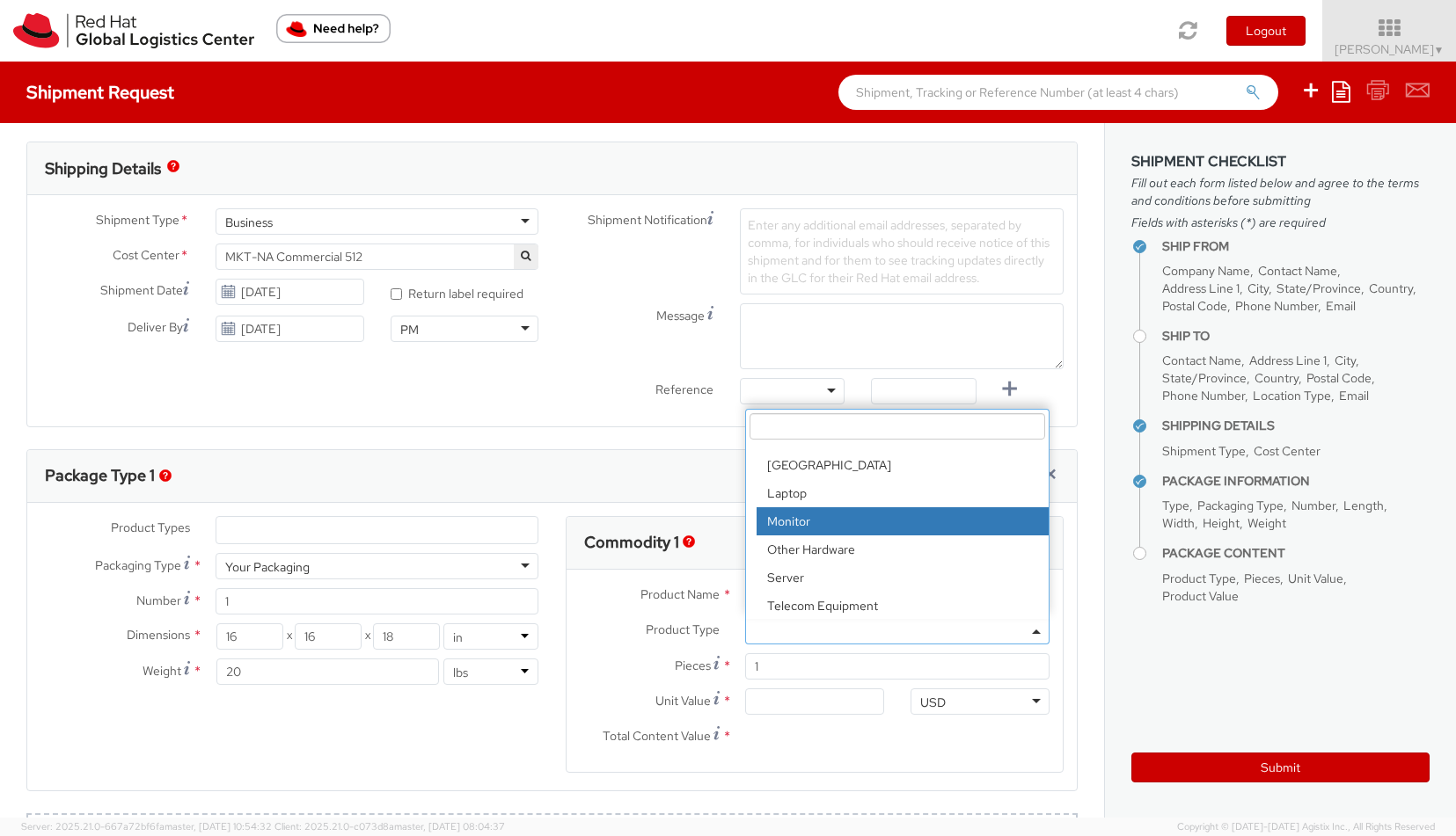
scroll to position [78, 0]
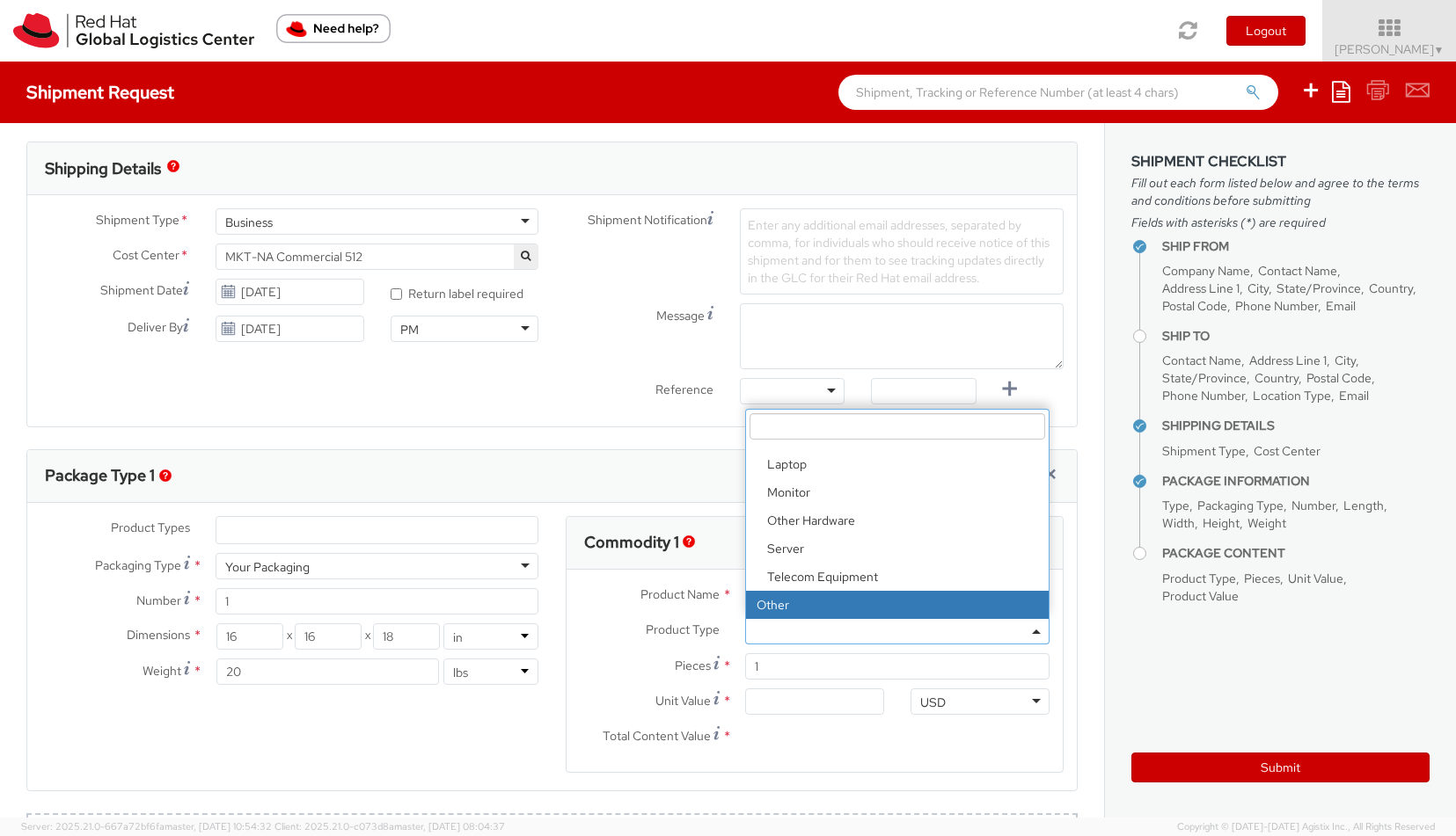
select select "OTHER"
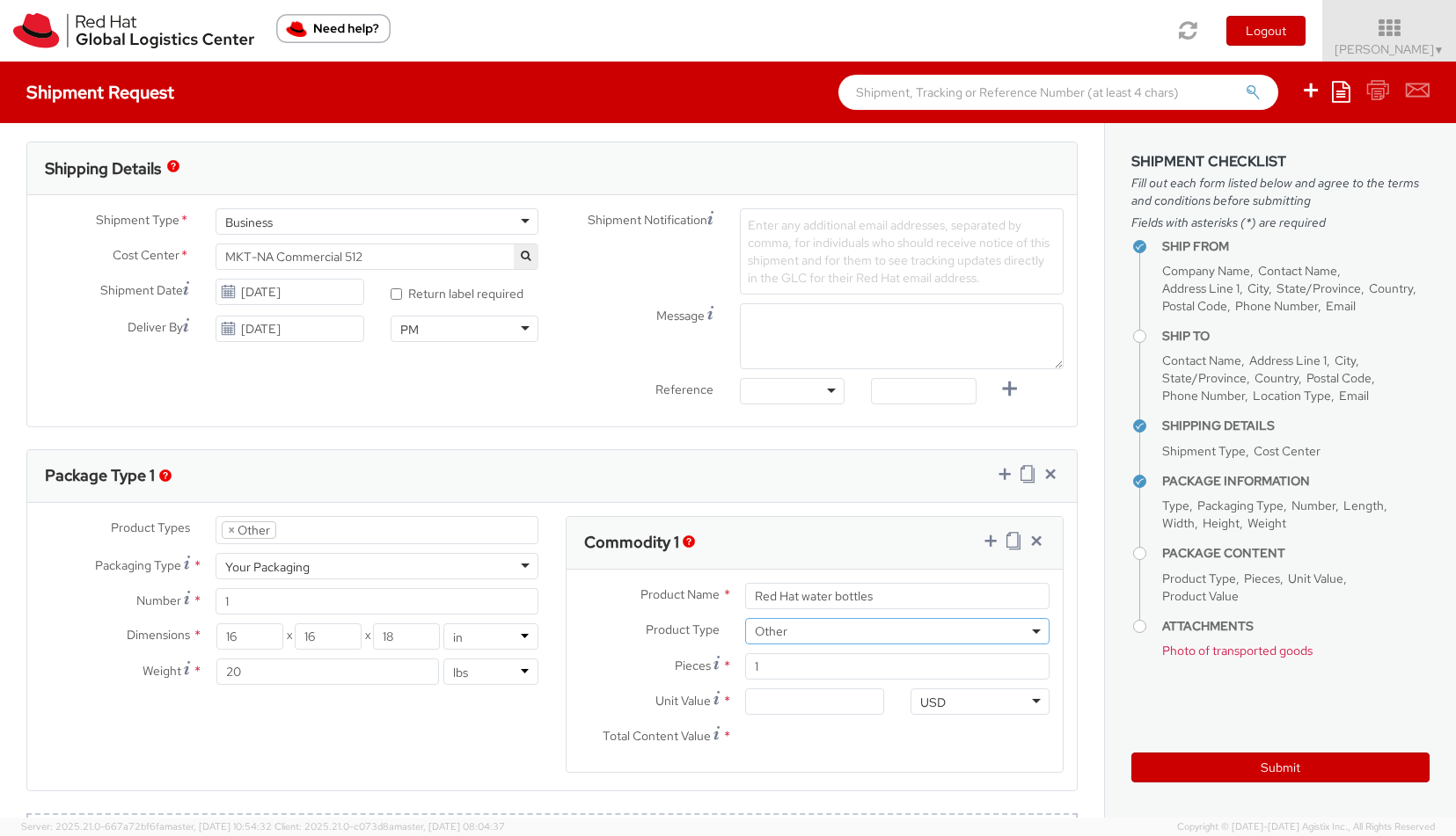
scroll to position [140, 0]
click at [794, 702] on input "Unit Value *" at bounding box center [814, 701] width 139 height 27
type input "5.00"
type input "50.00"
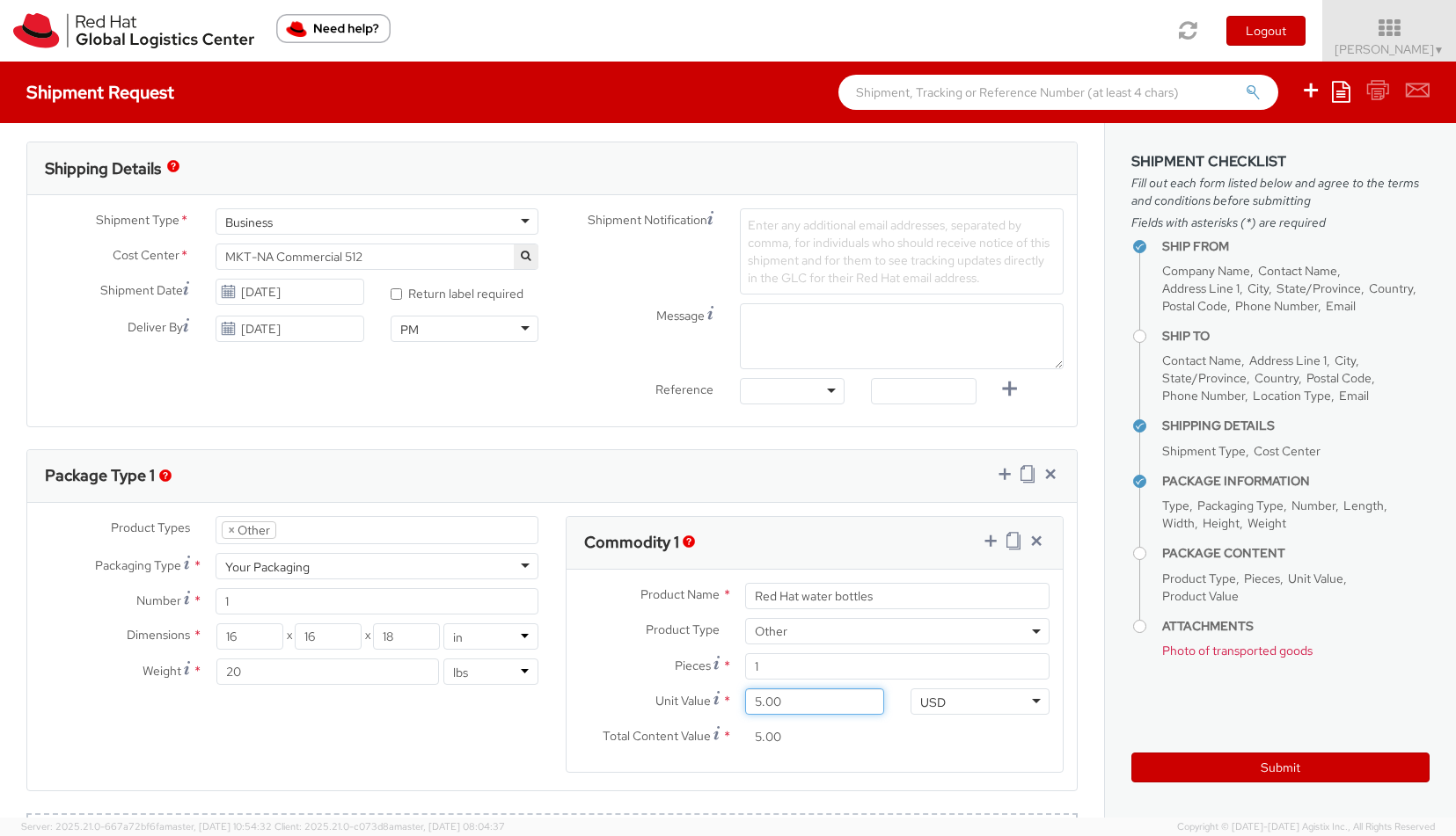
type input "50.00"
click at [853, 786] on agx-form-section "Commodity 1 Product Name * Red Hat water bottles Product Type * Documents Docki…" at bounding box center [814, 655] width 525 height 279
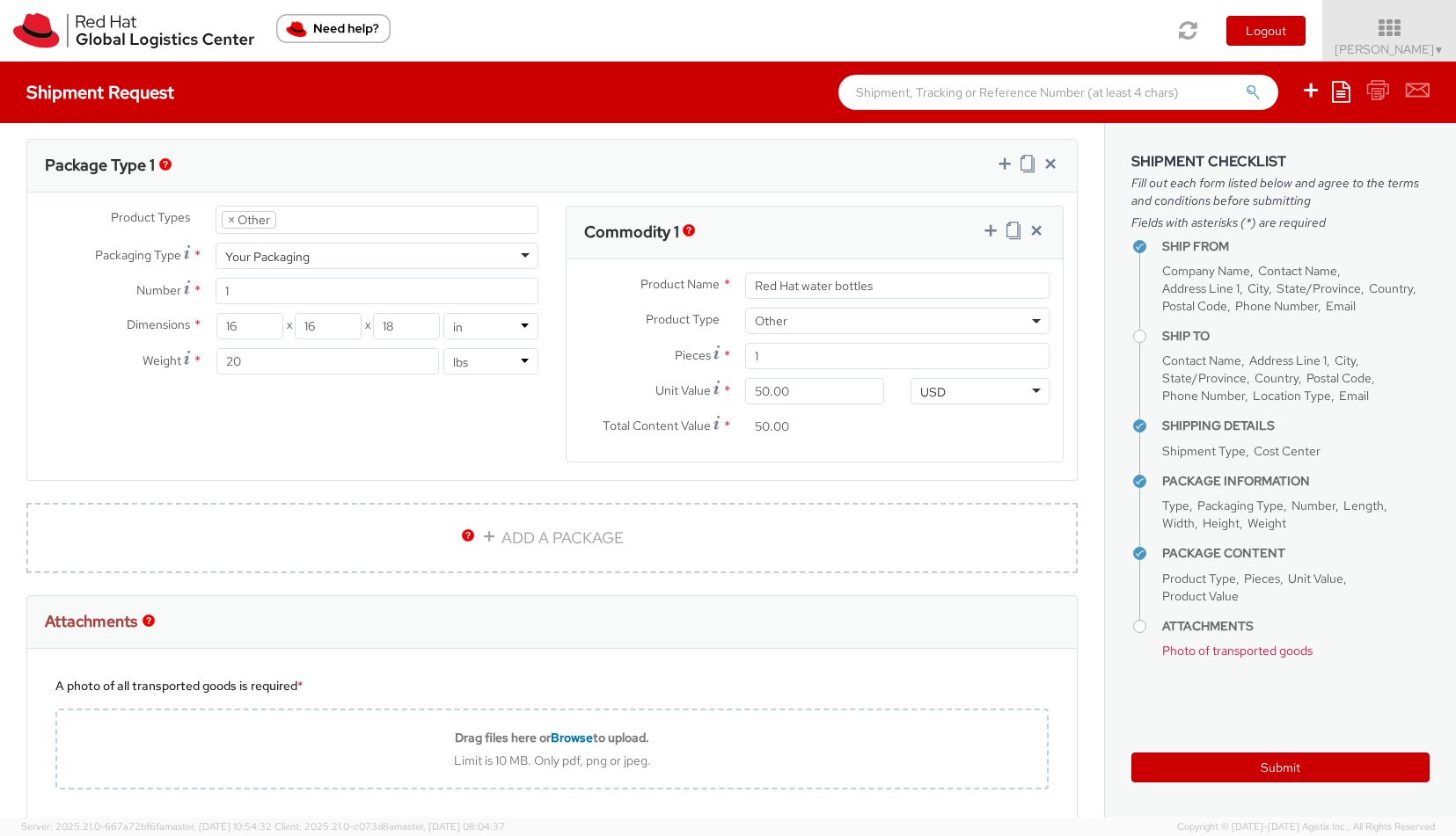
scroll to position [1106, 0]
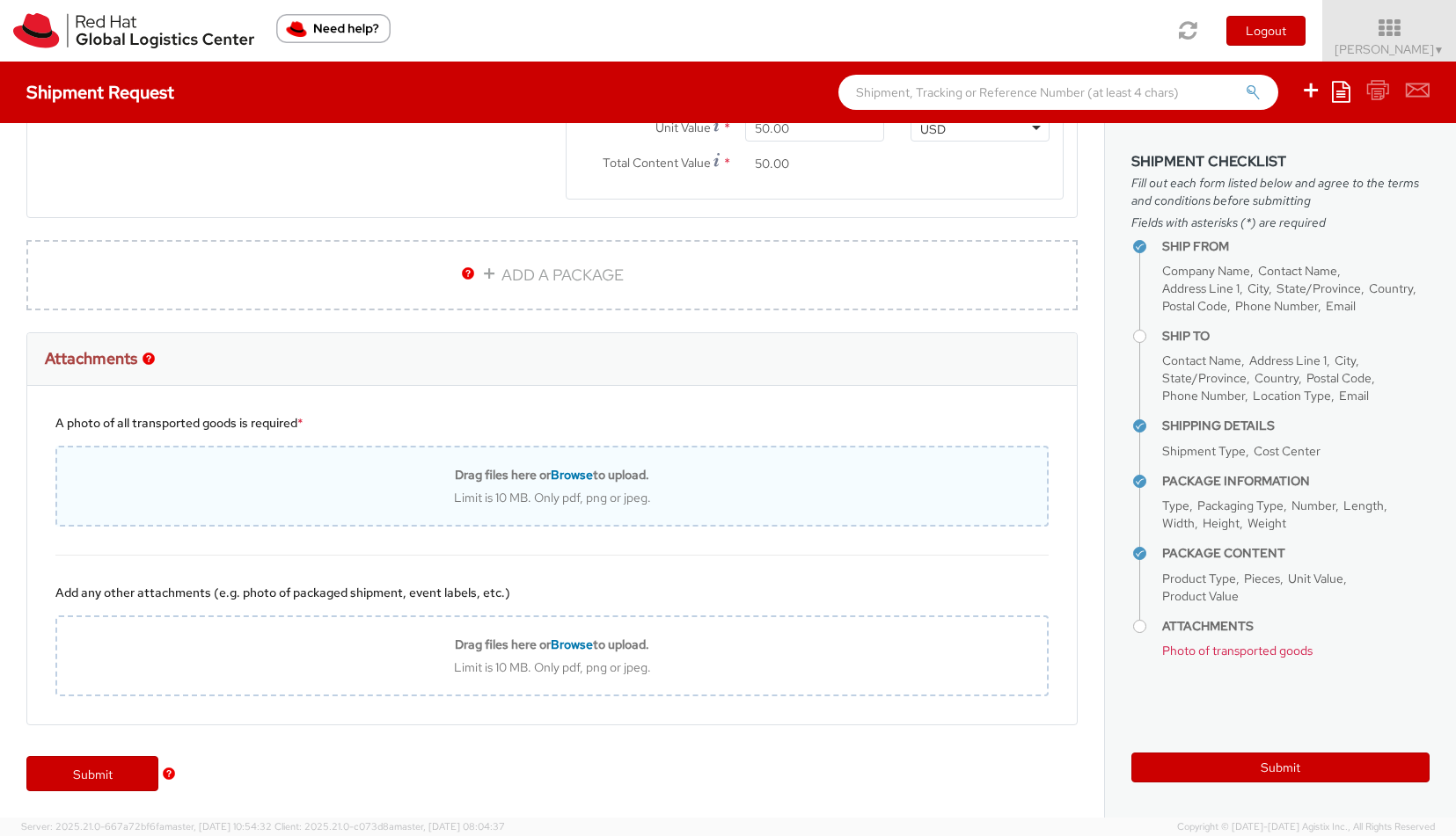
click at [578, 477] on span "Browse" at bounding box center [572, 474] width 42 height 16
type input "C:\fakepath\IMG_6737.jpg"
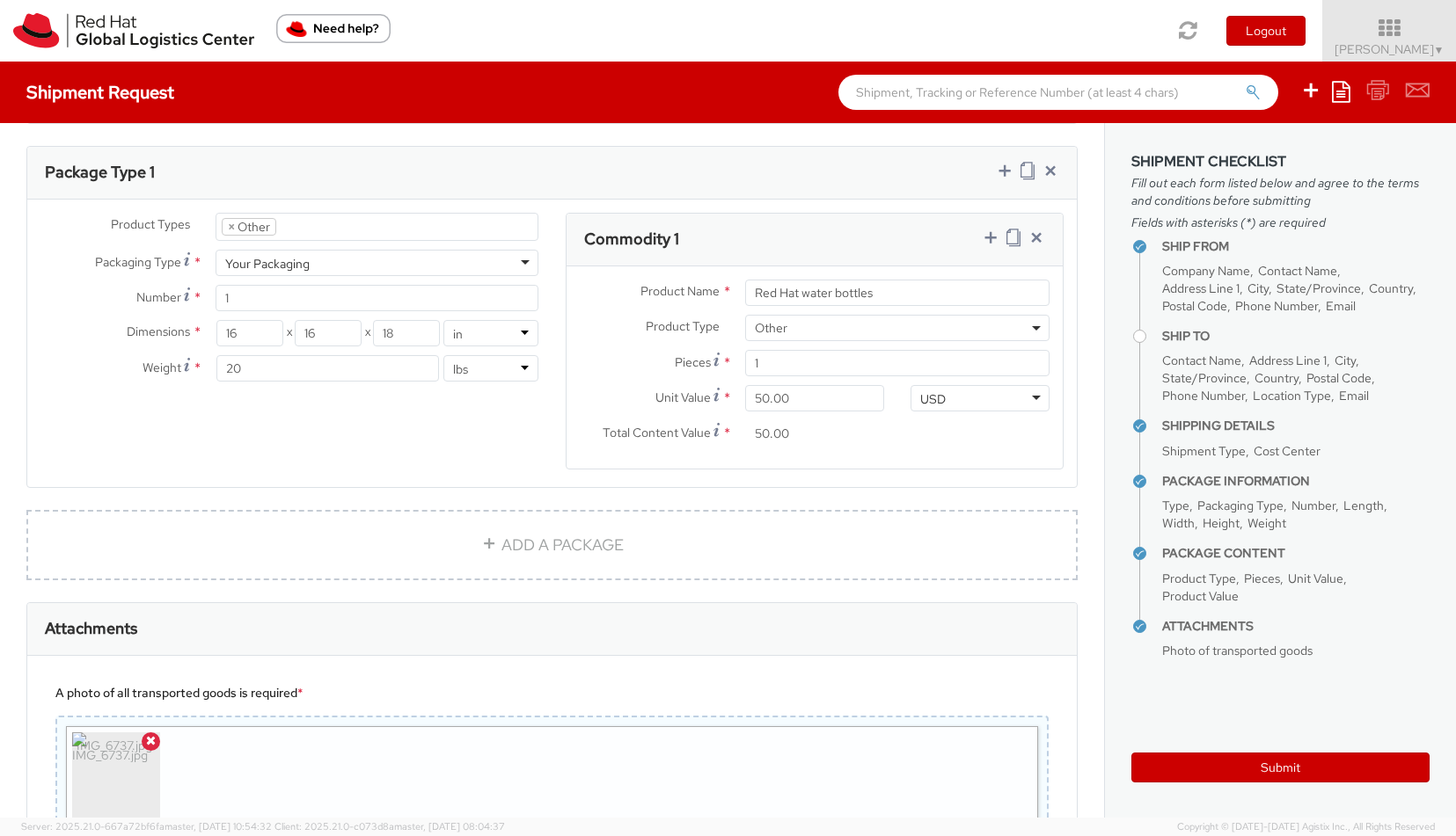
scroll to position [1165, 0]
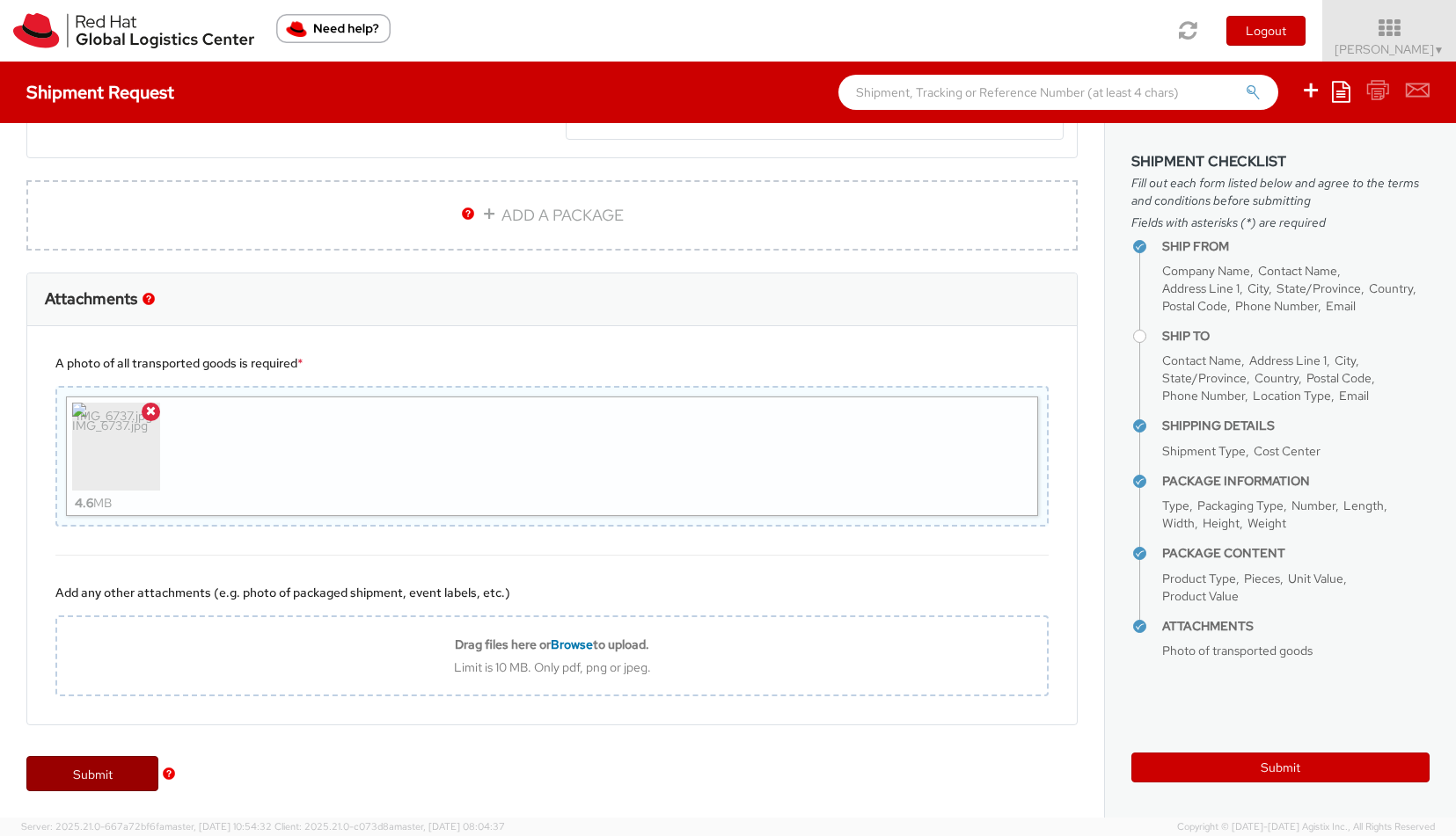
click at [65, 782] on link "Submit" at bounding box center [92, 773] width 132 height 35
click at [111, 763] on link "Submit" at bounding box center [92, 773] width 132 height 35
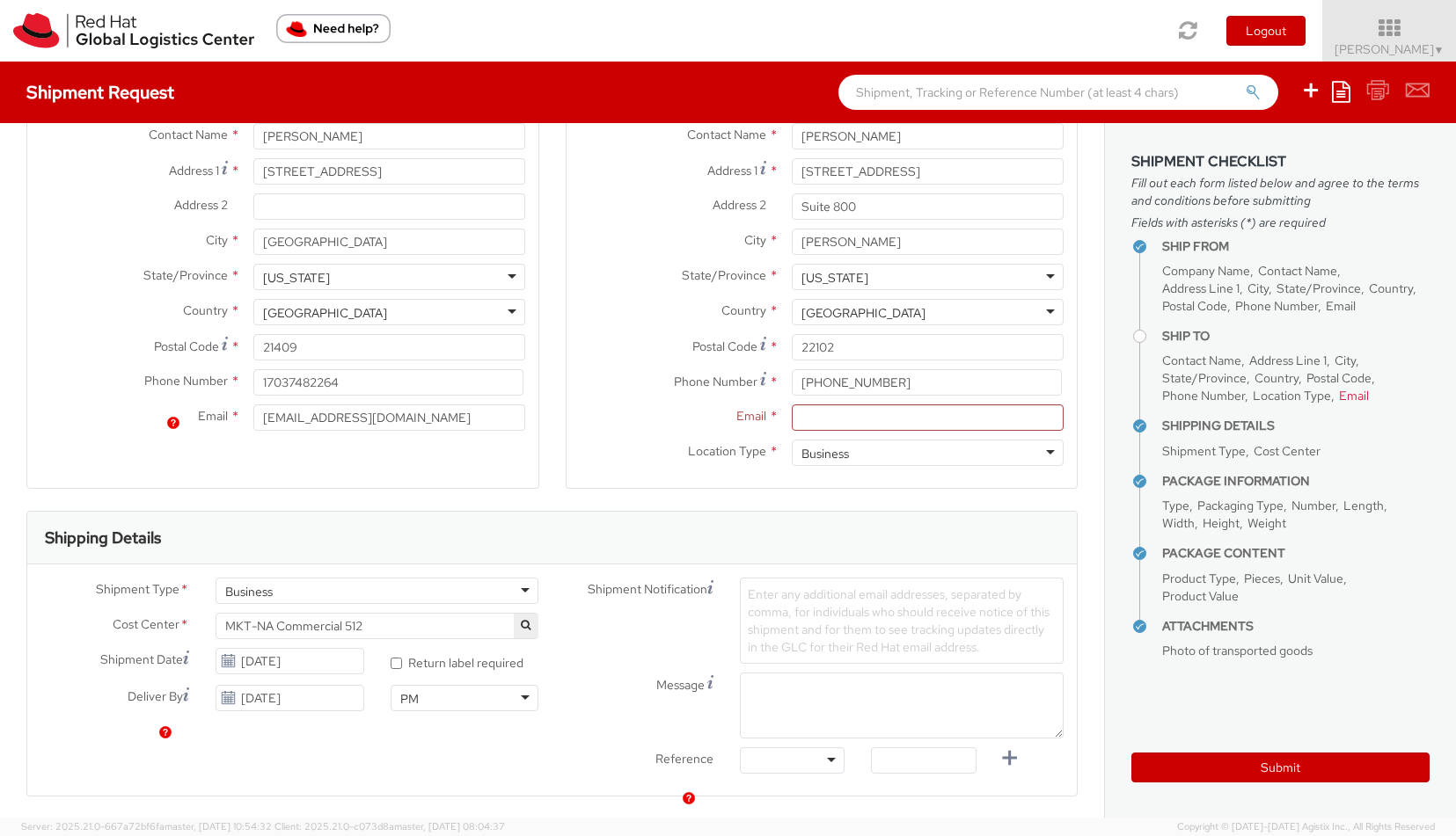
scroll to position [101, 0]
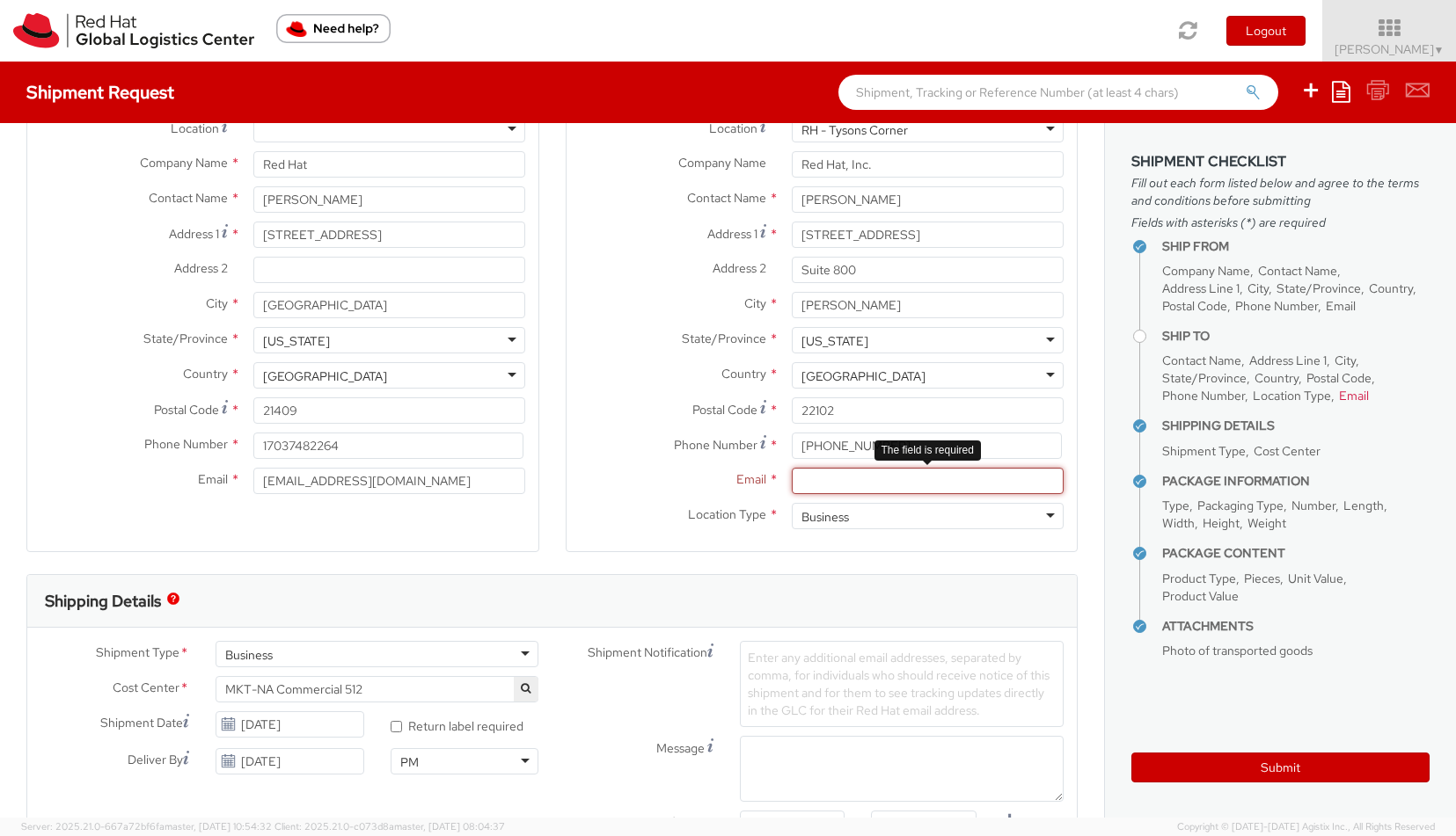
click at [812, 483] on input "Email *" at bounding box center [927, 481] width 271 height 27
paste input "ekay@redhat.com"
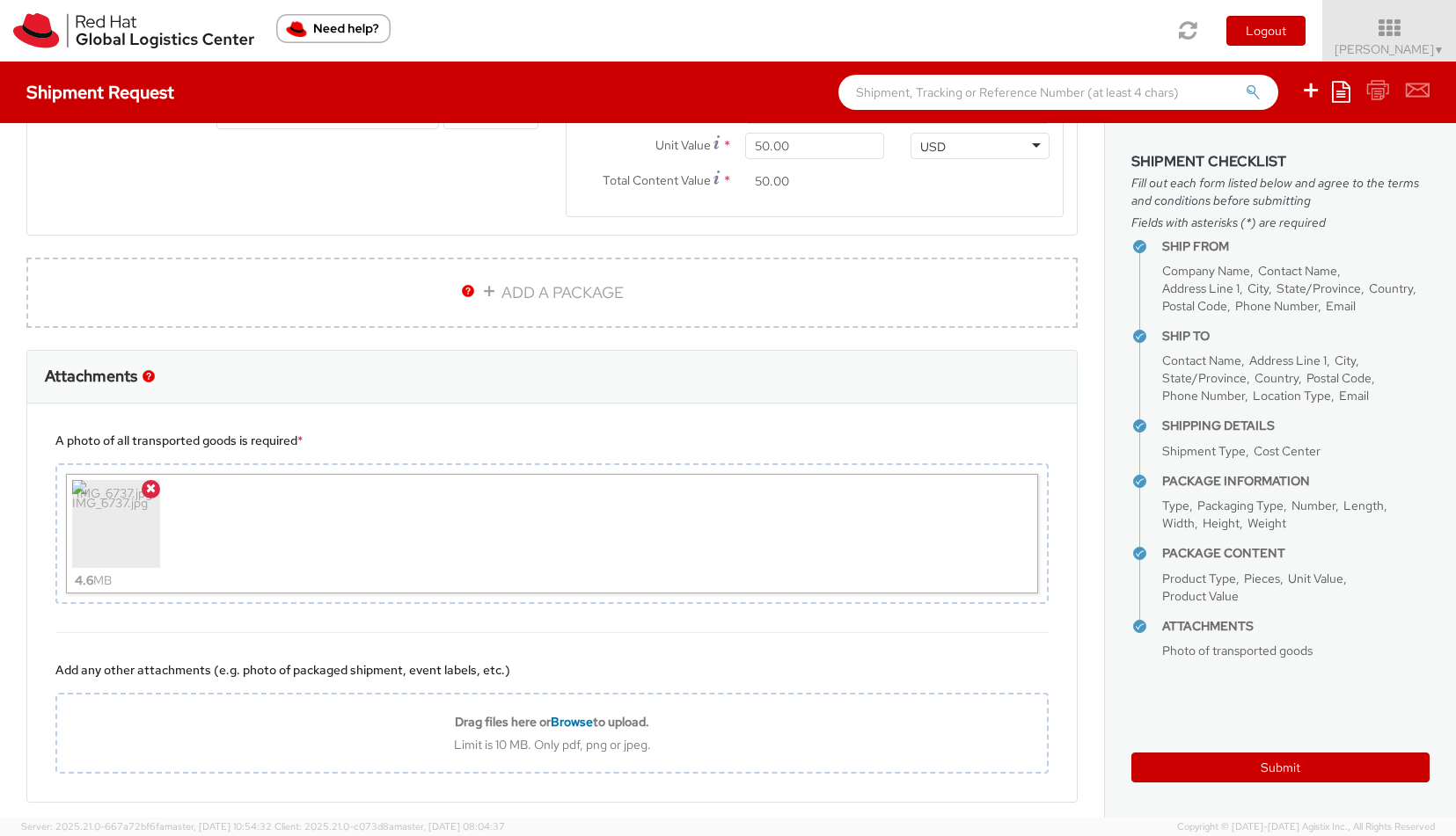
scroll to position [1165, 0]
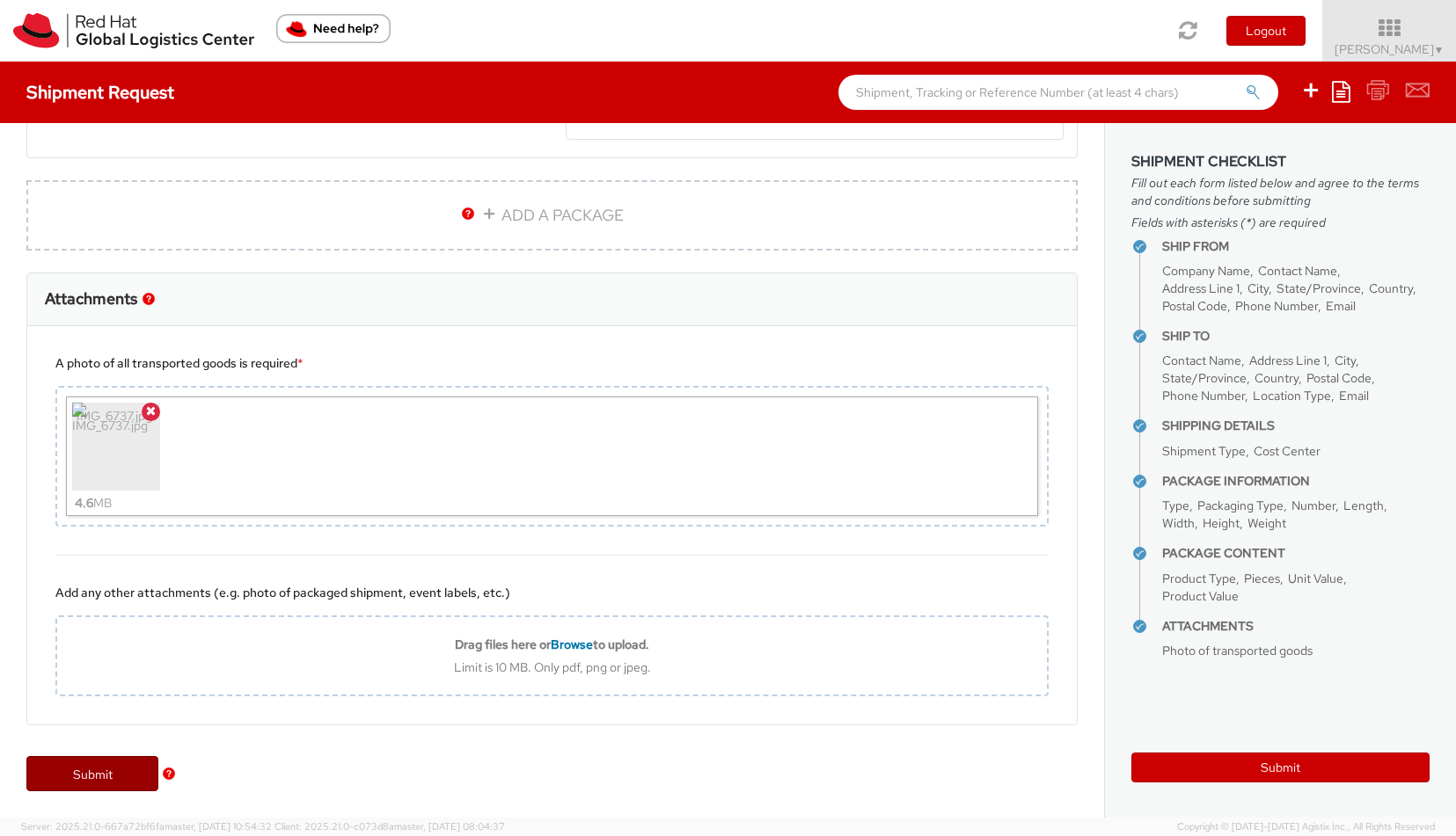
type input "ekay@redhat.com"
click at [61, 772] on link "Submit" at bounding box center [92, 773] width 132 height 35
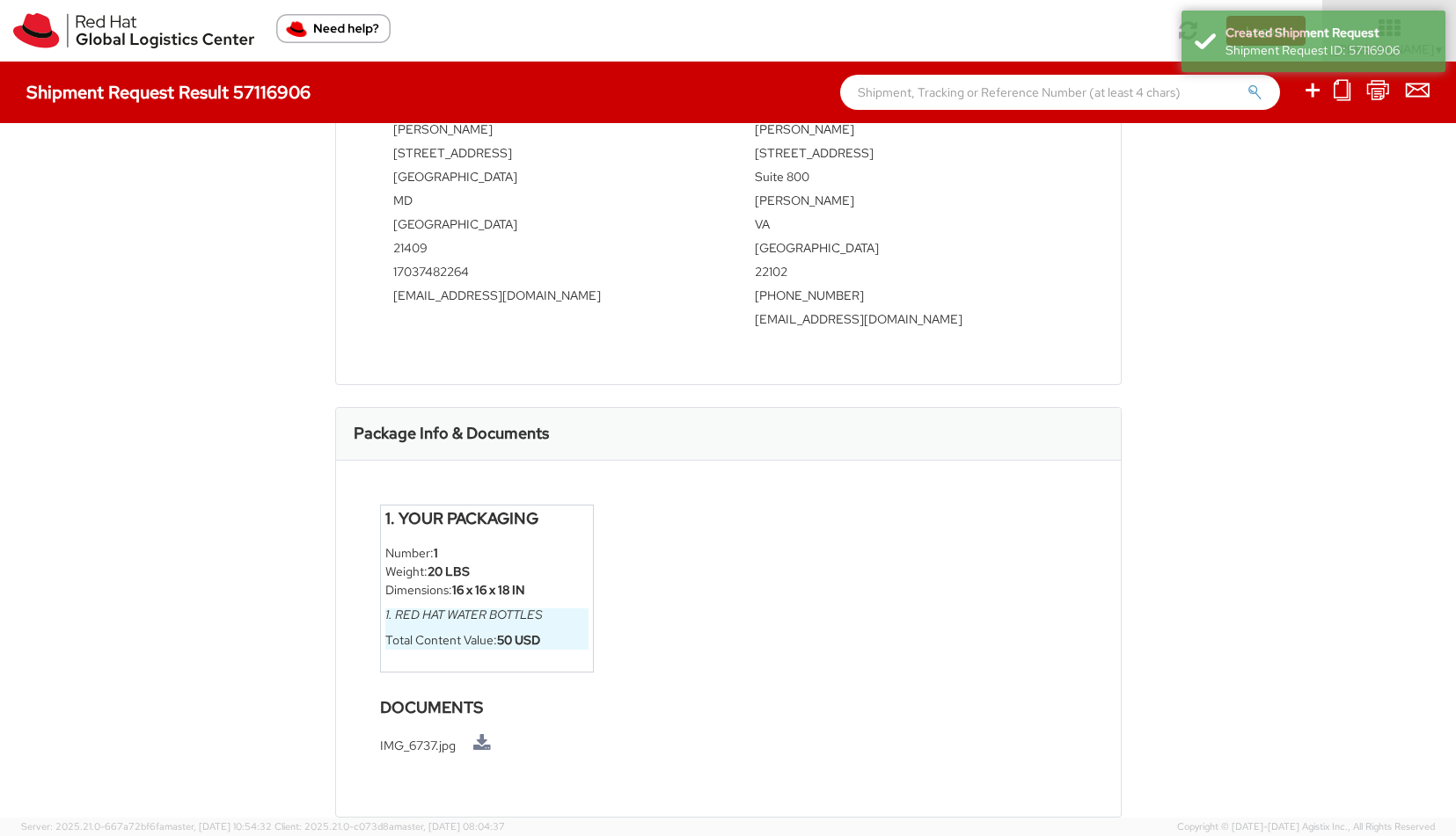
scroll to position [648, 0]
